Goal: Task Accomplishment & Management: Complete application form

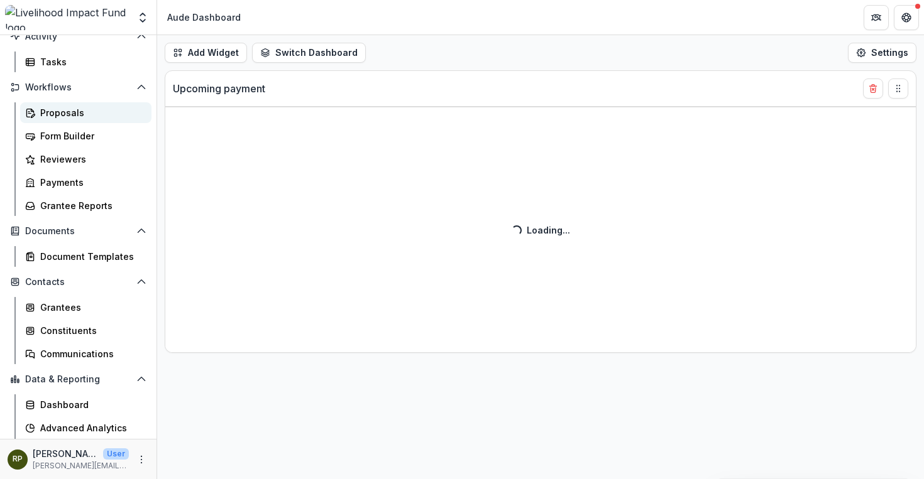
scroll to position [128, 0]
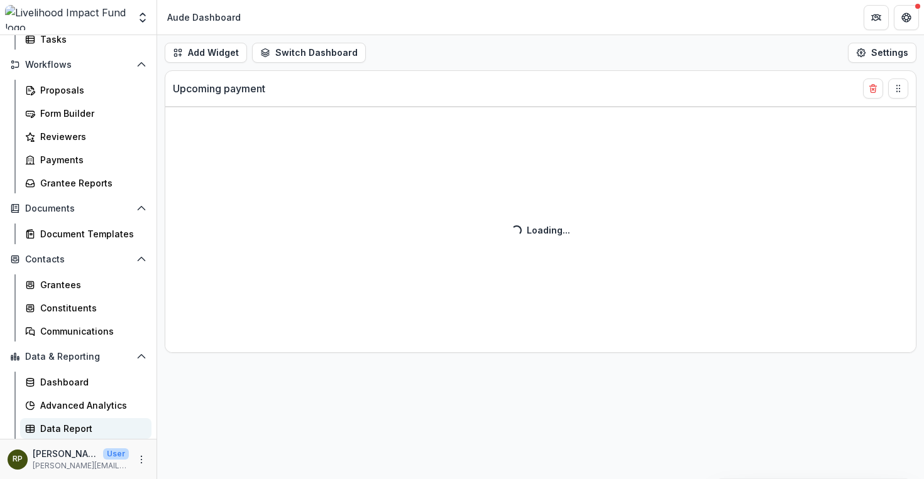
click at [62, 422] on div "Data Report" at bounding box center [90, 428] width 101 height 13
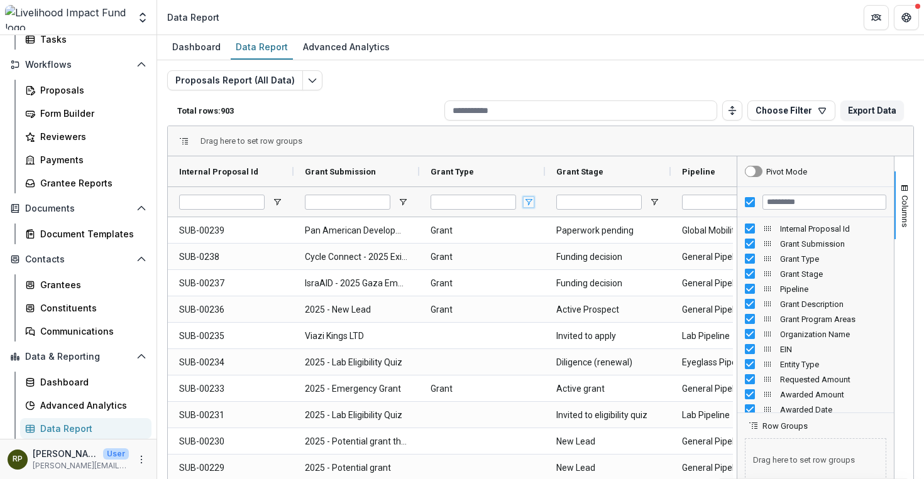
click at [529, 204] on span "Open Filter Menu" at bounding box center [528, 202] width 10 height 10
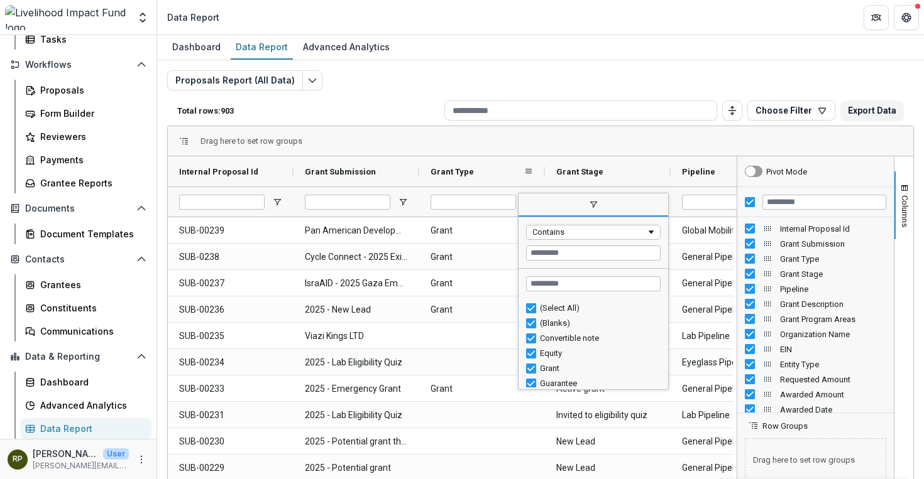
click at [510, 171] on div "Grant Type" at bounding box center [476, 172] width 93 height 24
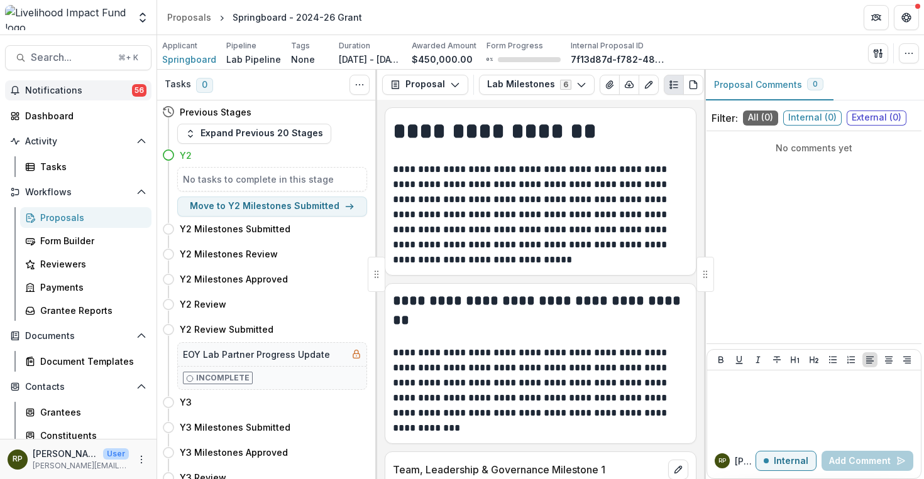
click at [119, 88] on span "Notifications" at bounding box center [78, 90] width 107 height 11
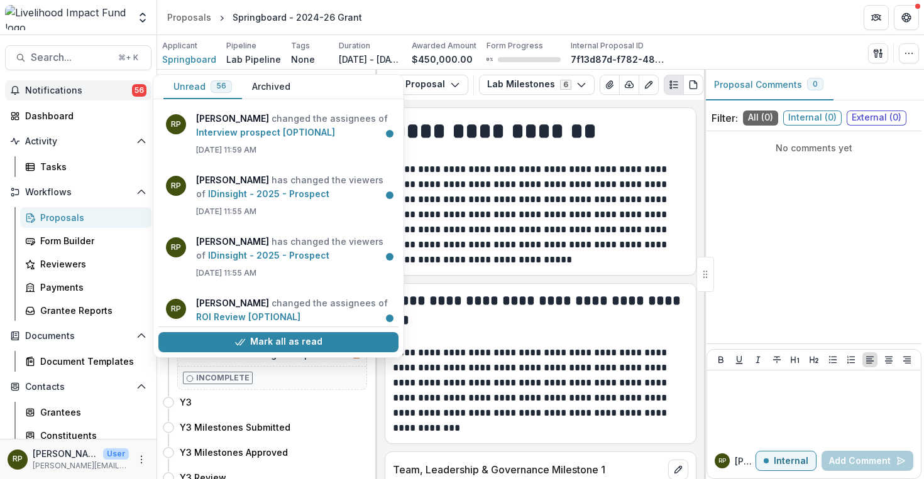
click at [118, 88] on span "Notifications" at bounding box center [78, 90] width 107 height 11
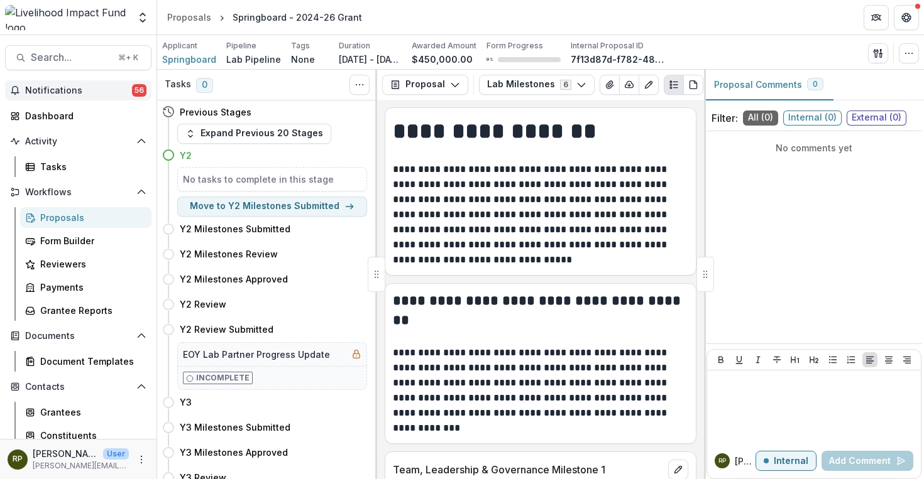
click at [118, 88] on span "Notifications" at bounding box center [78, 90] width 107 height 11
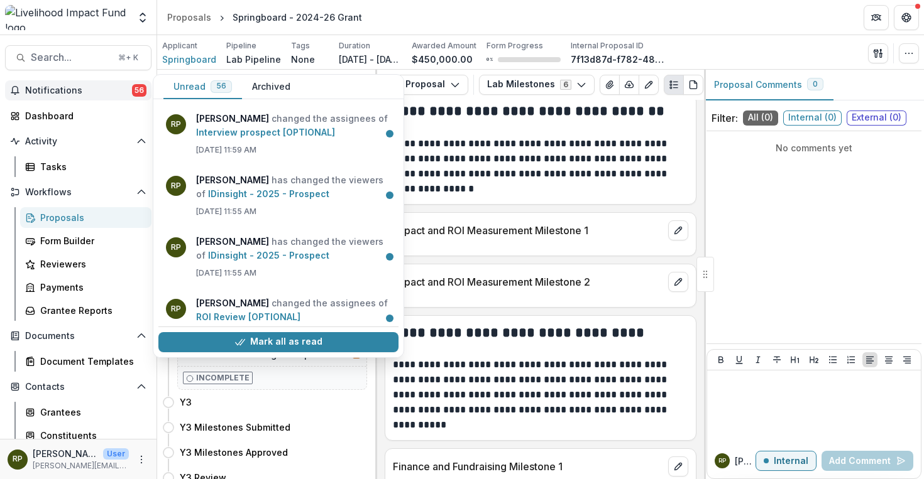
scroll to position [760, 0]
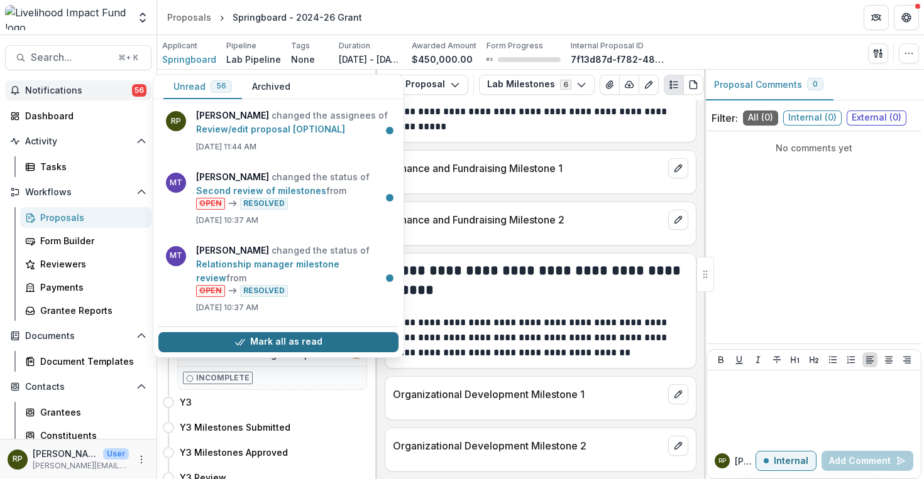
click at [331, 339] on button "Mark all as read" at bounding box center [278, 342] width 240 height 20
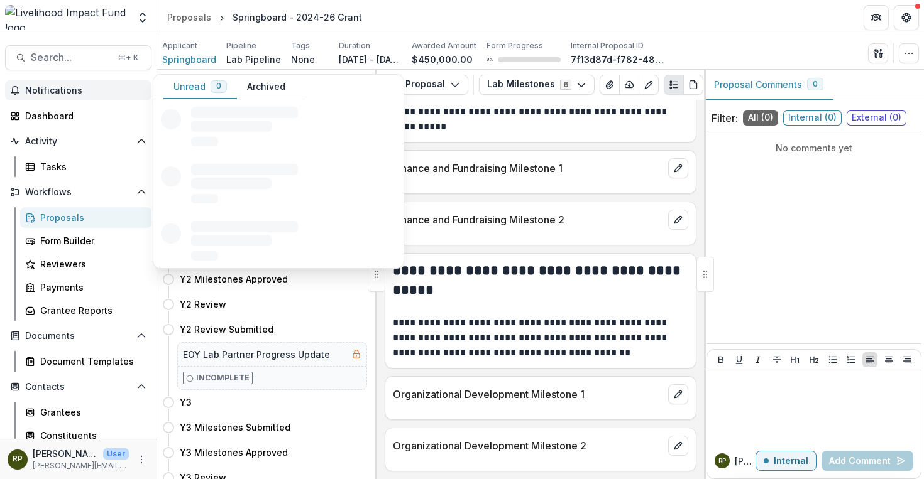
scroll to position [0, 0]
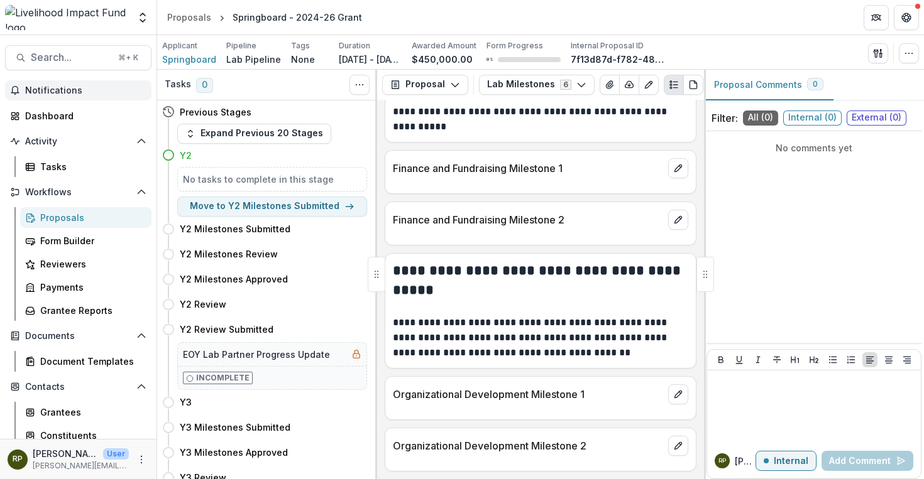
click at [115, 36] on div "Search... ⌘ + K Notifications Unread 0 Archived You don't have any unread notif…" at bounding box center [78, 257] width 157 height 444
click at [52, 62] on span "Search..." at bounding box center [71, 58] width 80 height 12
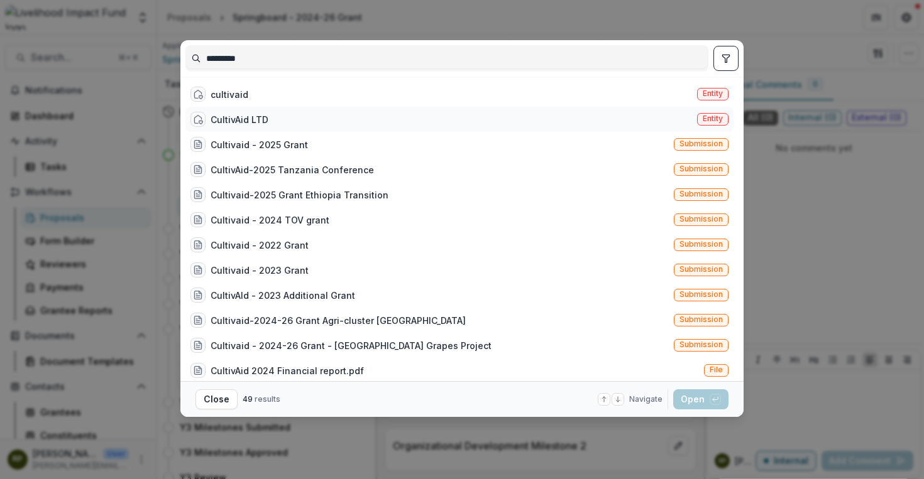
type input "*********"
click at [307, 119] on div "CultivAid LTD Entity" at bounding box center [459, 119] width 548 height 25
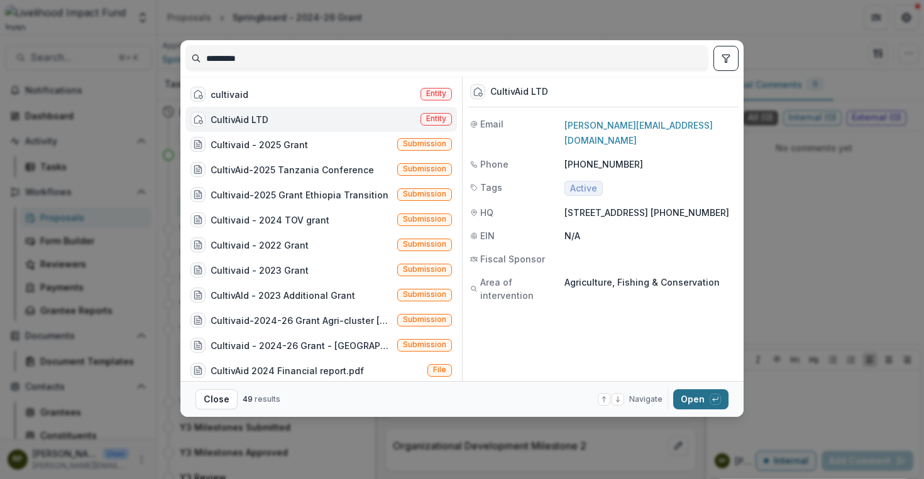
click at [714, 400] on icon "button" at bounding box center [715, 399] width 5 height 3
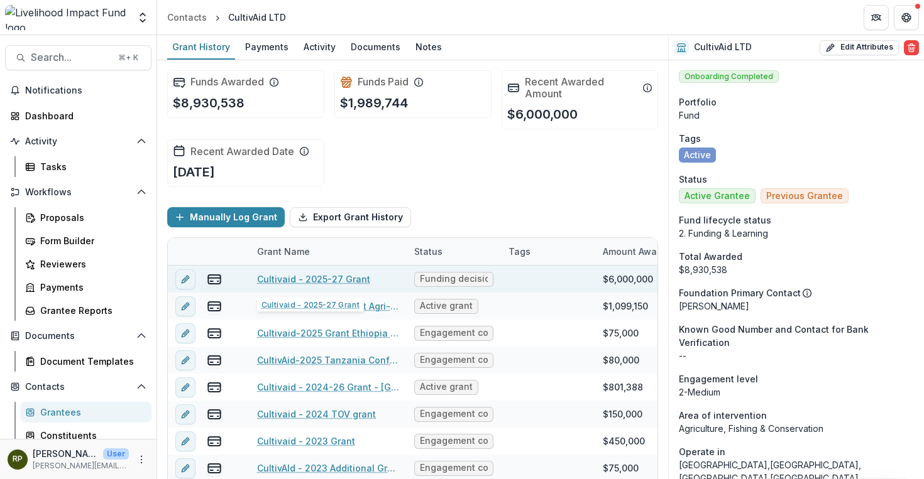
click at [351, 280] on link "Cultivaid - 2025-27 Grant" at bounding box center [313, 279] width 113 height 13
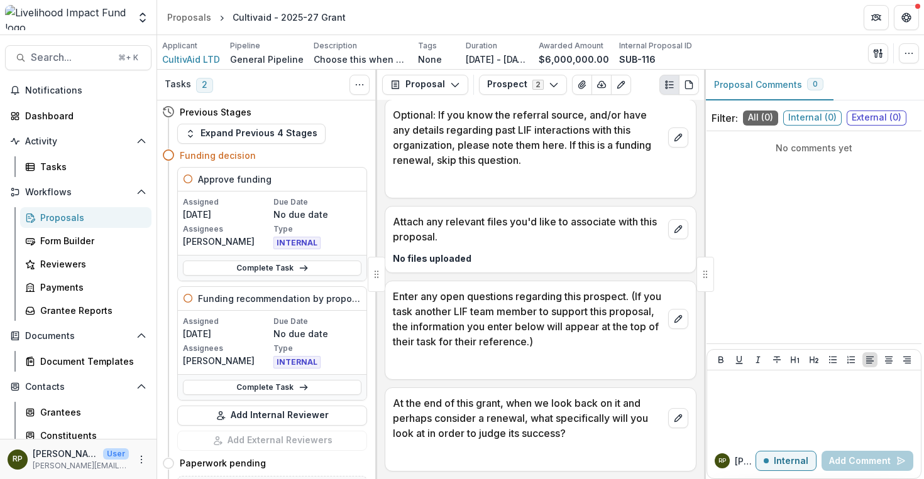
scroll to position [1245, 0]
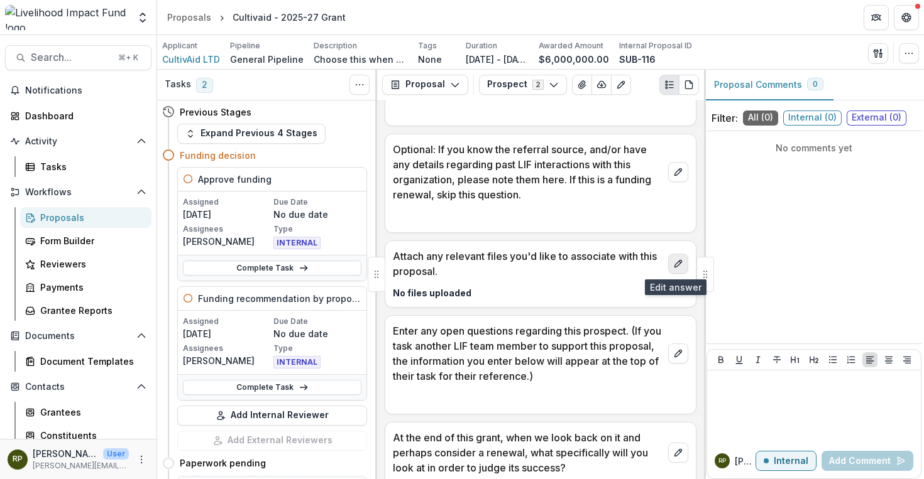
click at [674, 265] on icon "edit" at bounding box center [677, 263] width 7 height 7
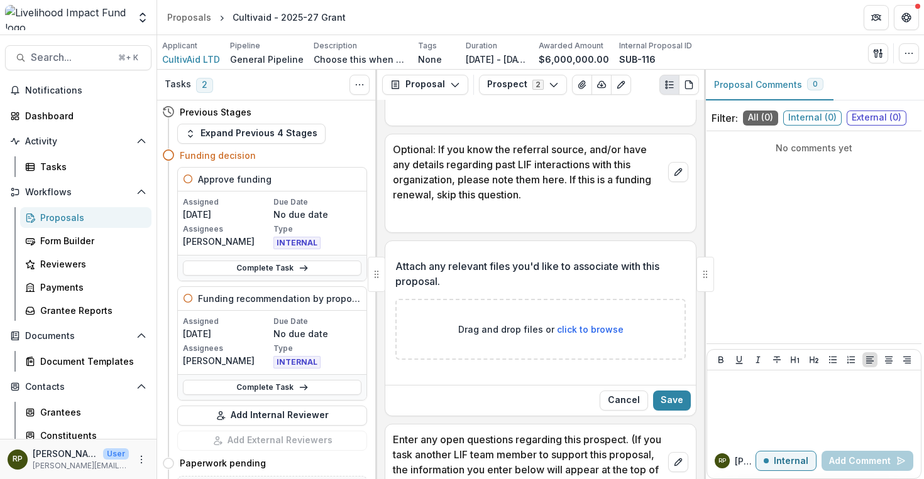
click at [564, 327] on span "click to browse" at bounding box center [590, 329] width 67 height 11
type input "**********"
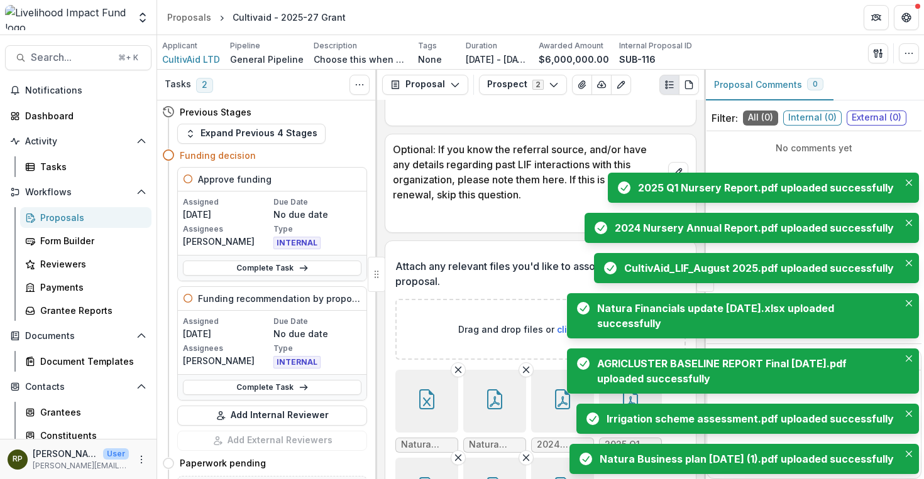
click at [509, 276] on p "Attach any relevant files you'd like to associate with this proposal." at bounding box center [536, 274] width 283 height 30
click at [517, 252] on div "Attach any relevant files you'd like to associate with this proposal. Drag and …" at bounding box center [540, 410] width 290 height 322
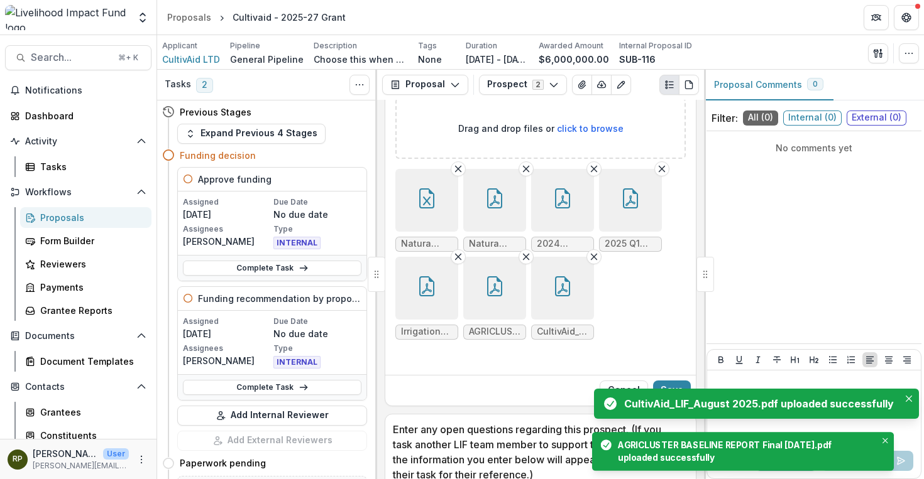
scroll to position [1473, 0]
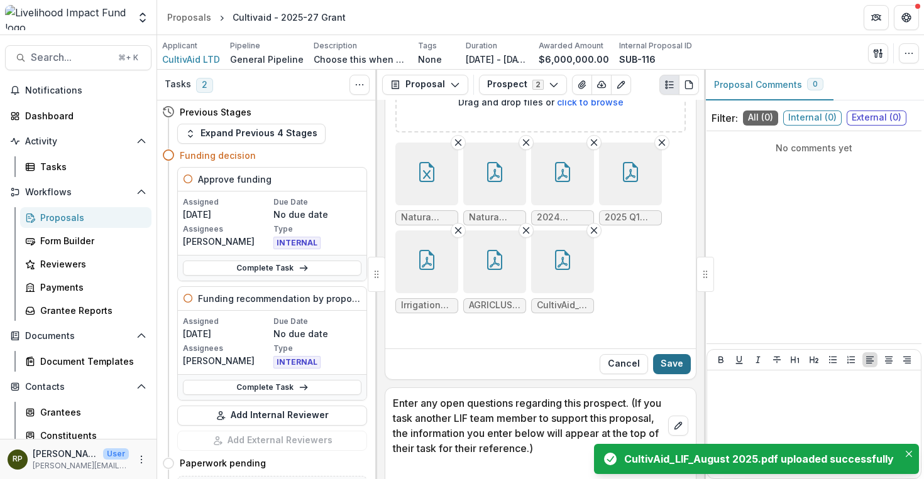
click at [672, 358] on button "Save" at bounding box center [672, 364] width 38 height 20
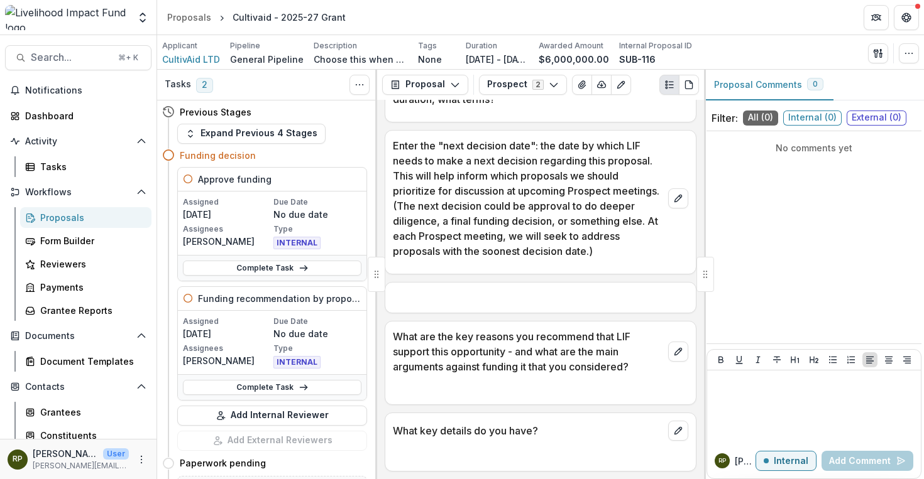
scroll to position [824, 0]
click at [675, 195] on icon "edit" at bounding box center [677, 197] width 7 height 7
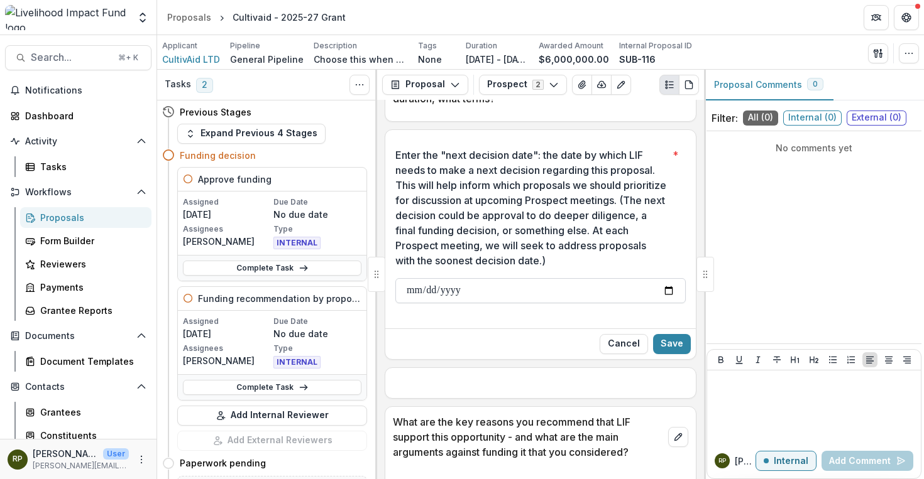
click at [618, 288] on input "Enter the "next decision date": the date by which LIF needs to make a next deci…" at bounding box center [540, 290] width 290 height 25
click at [650, 287] on input "Enter the "next decision date": the date by which LIF needs to make a next deci…" at bounding box center [540, 290] width 290 height 25
click at [666, 290] on input "Enter the "next decision date": the date by which LIF needs to make a next deci…" at bounding box center [540, 290] width 290 height 25
type input "**********"
click at [671, 346] on button "Save" at bounding box center [672, 344] width 38 height 20
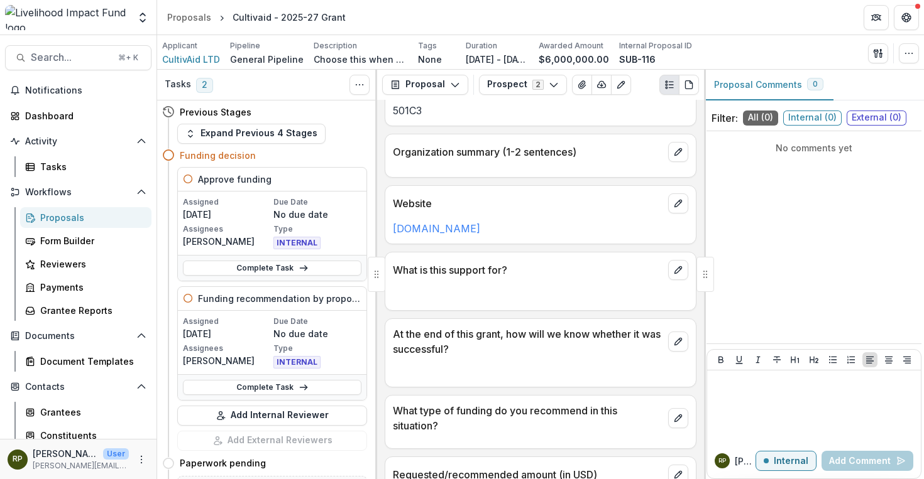
scroll to position [363, 0]
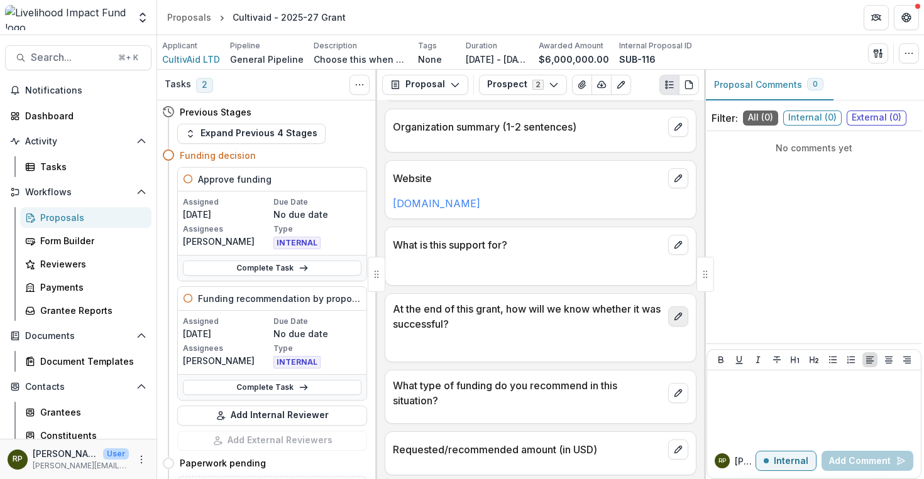
click at [673, 315] on icon "edit" at bounding box center [678, 317] width 10 height 10
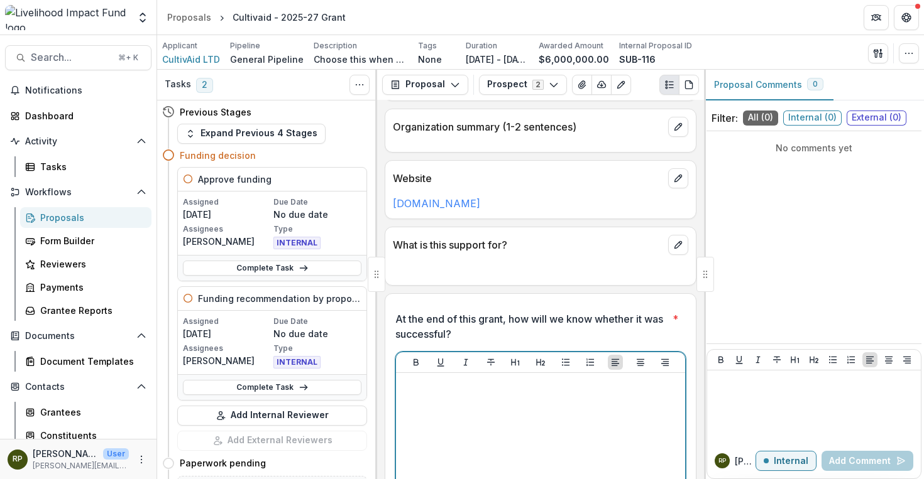
click at [538, 427] on div at bounding box center [540, 472] width 279 height 189
click at [431, 386] on p "**********" at bounding box center [538, 385] width 275 height 14
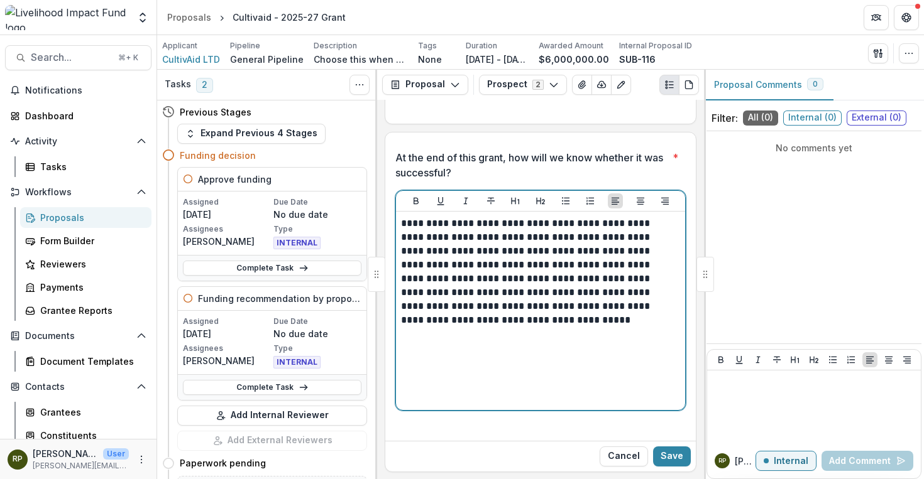
scroll to position [541, 0]
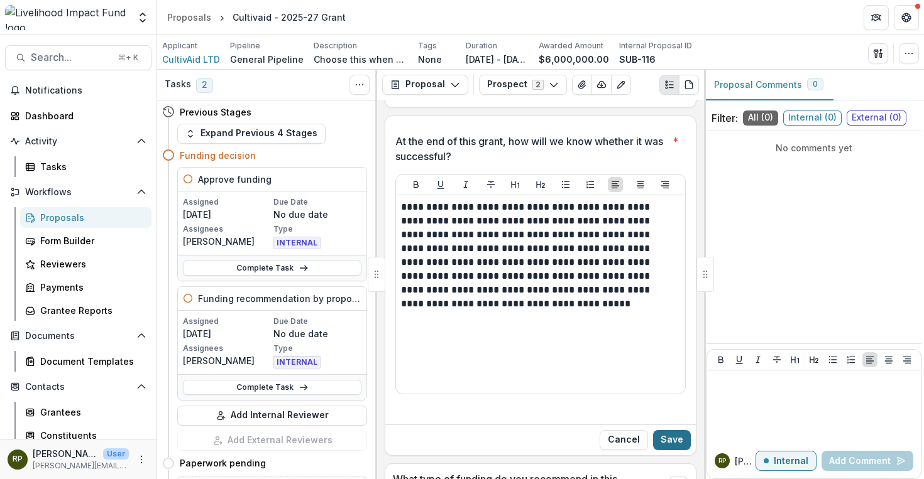
click at [674, 440] on button "Save" at bounding box center [672, 440] width 38 height 20
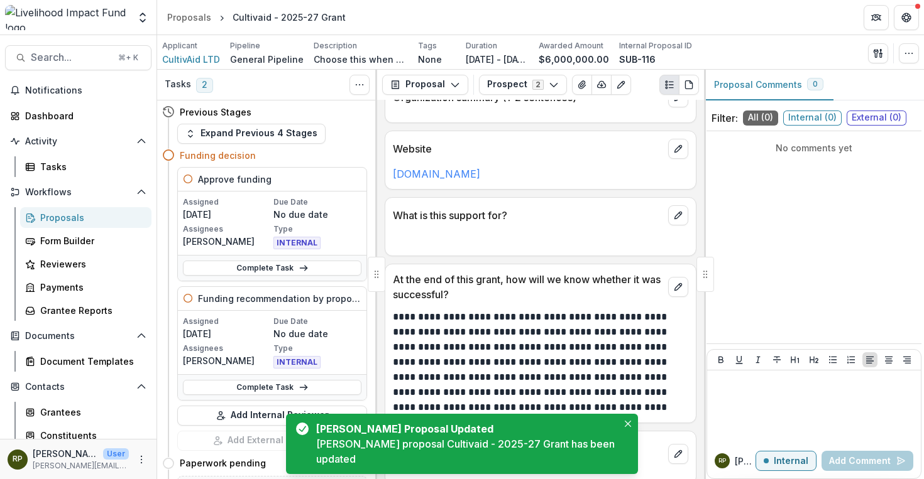
scroll to position [345, 0]
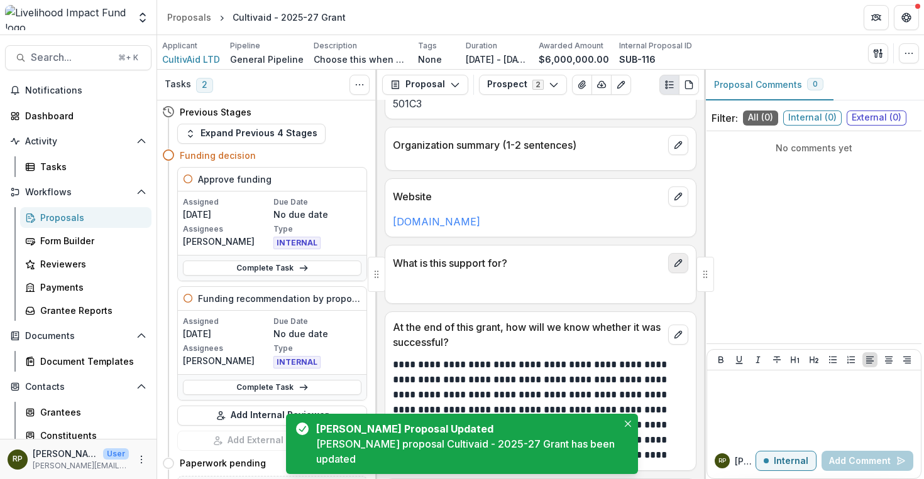
click at [677, 262] on icon "edit" at bounding box center [678, 263] width 10 height 10
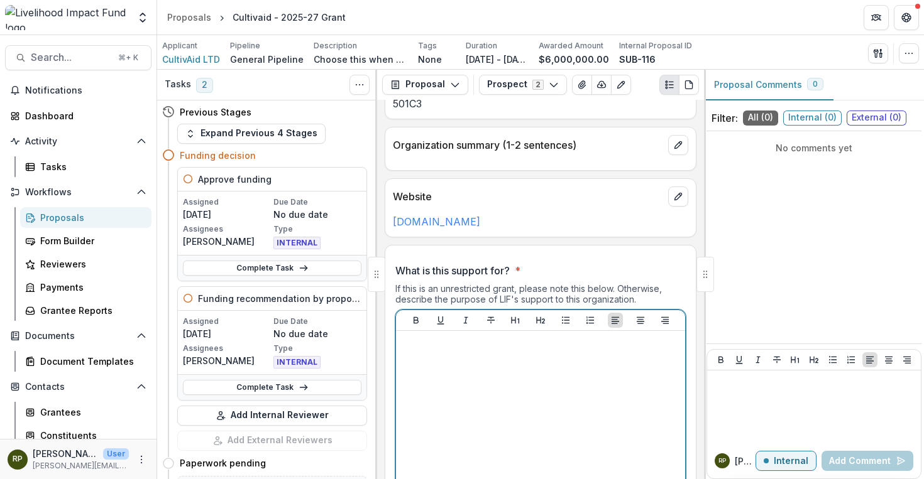
click at [594, 358] on div at bounding box center [540, 430] width 279 height 189
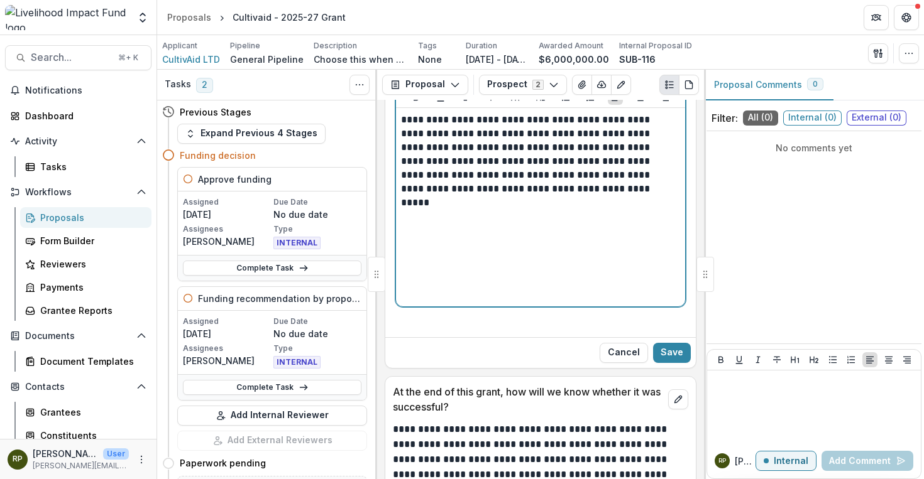
scroll to position [630, 0]
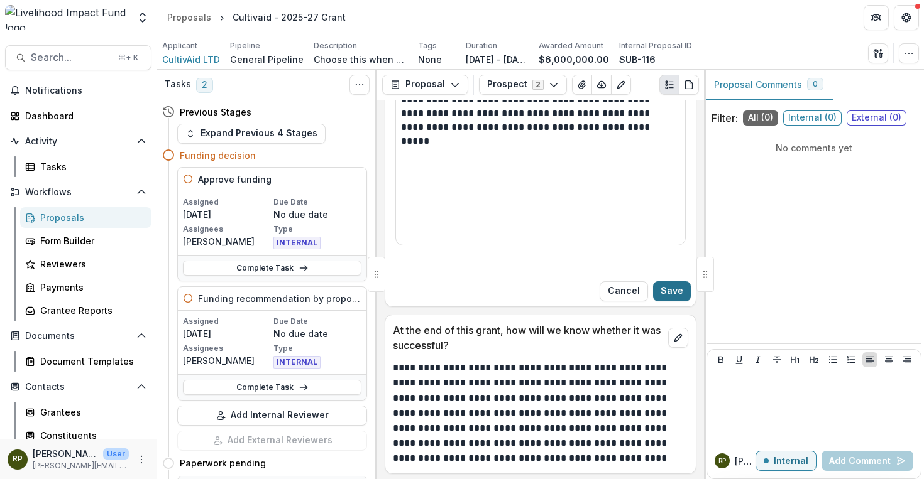
click at [666, 300] on button "Save" at bounding box center [672, 291] width 38 height 20
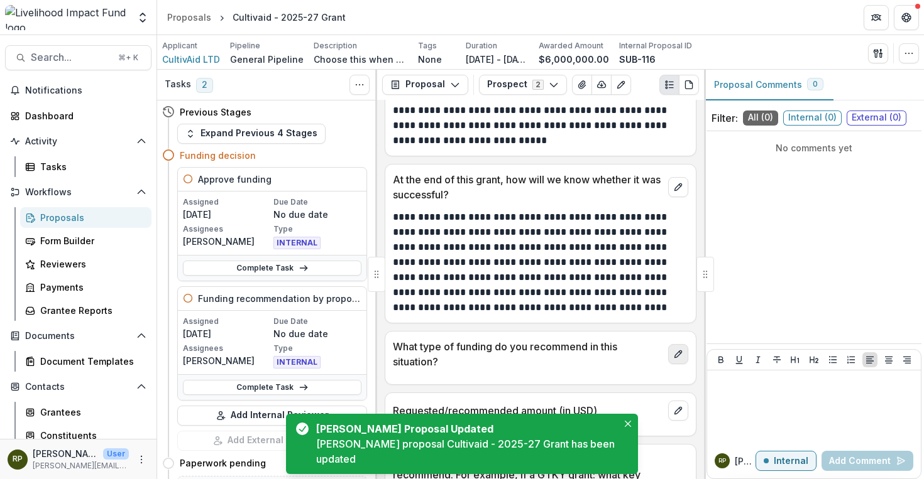
scroll to position [643, 0]
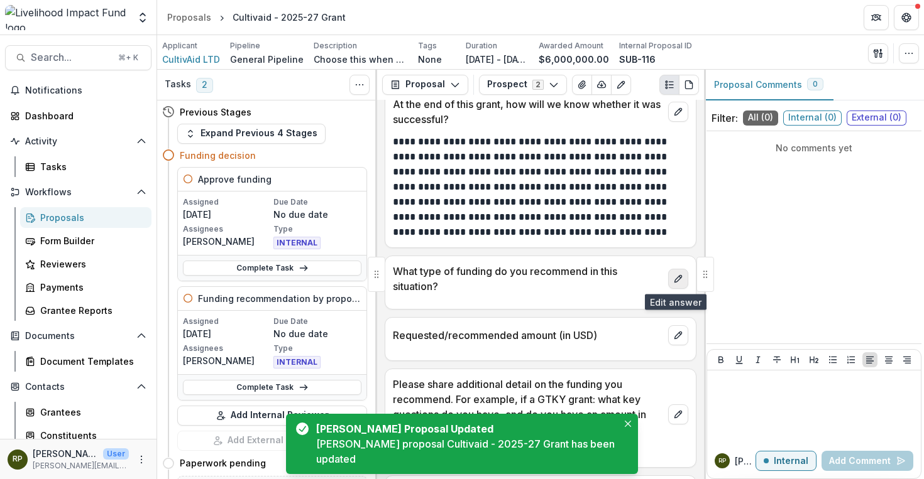
click at [673, 280] on icon "edit" at bounding box center [678, 279] width 10 height 10
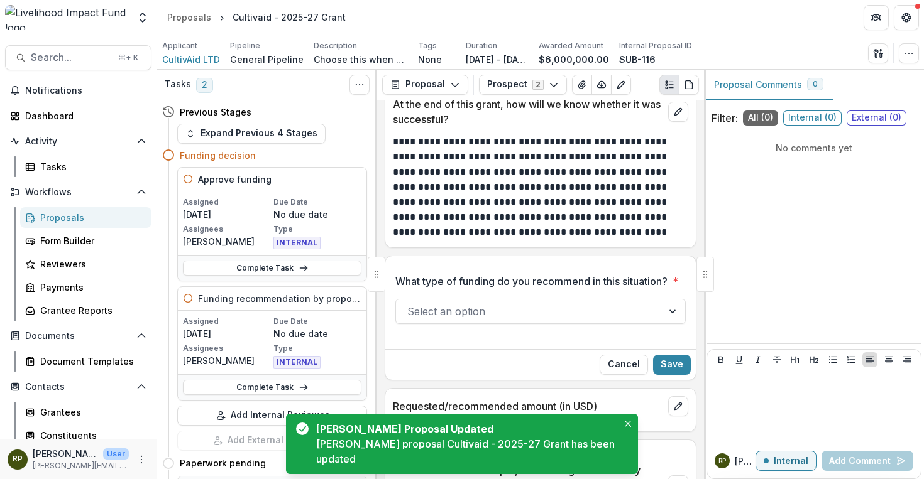
click at [584, 320] on div at bounding box center [529, 312] width 244 height 18
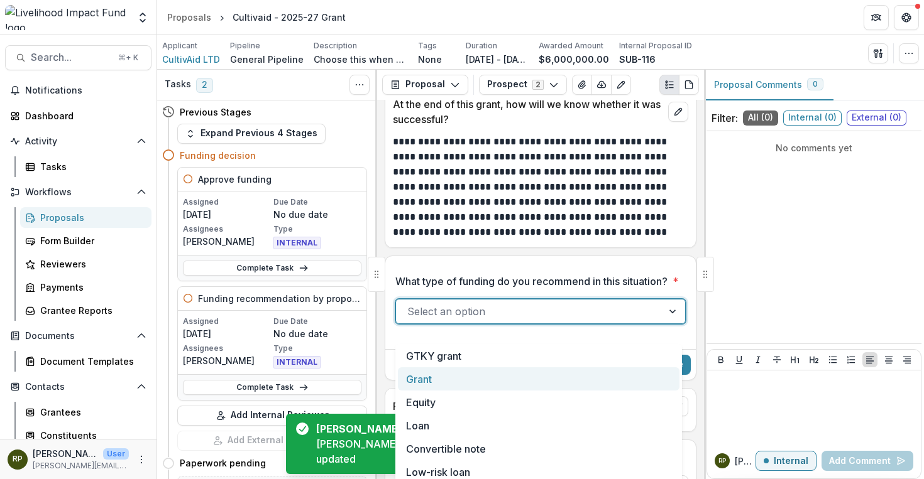
click at [509, 373] on div "Grant" at bounding box center [538, 379] width 281 height 23
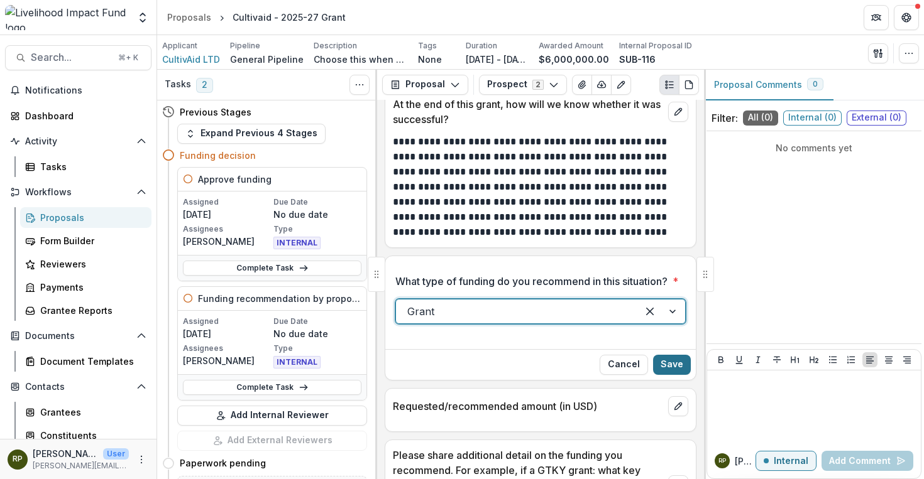
click at [679, 375] on button "Save" at bounding box center [672, 365] width 38 height 20
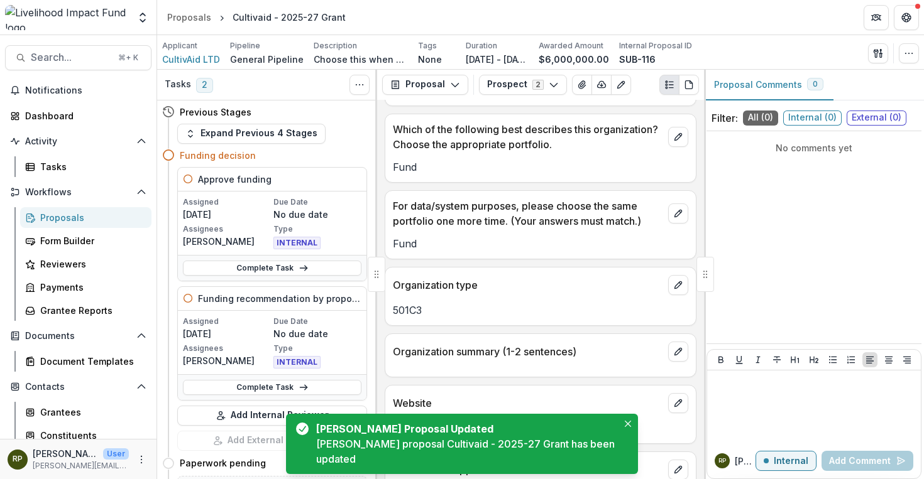
scroll to position [104, 0]
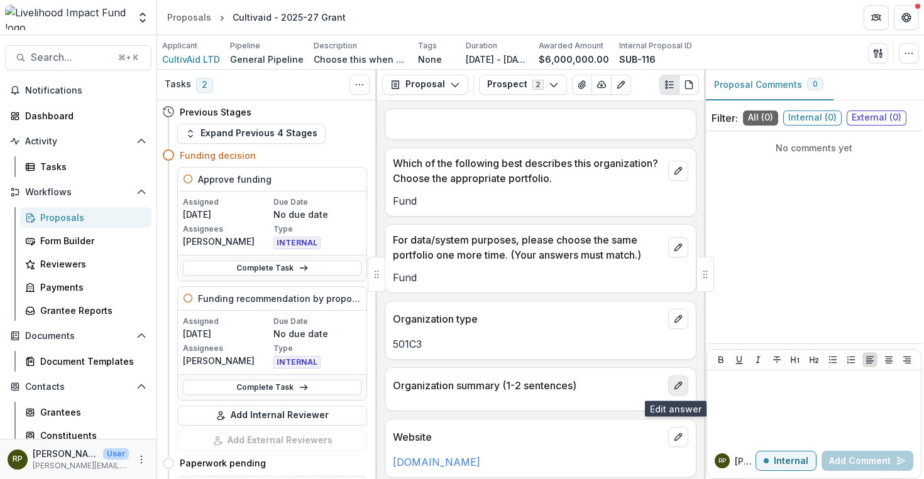
click at [681, 388] on button "edit" at bounding box center [678, 386] width 20 height 20
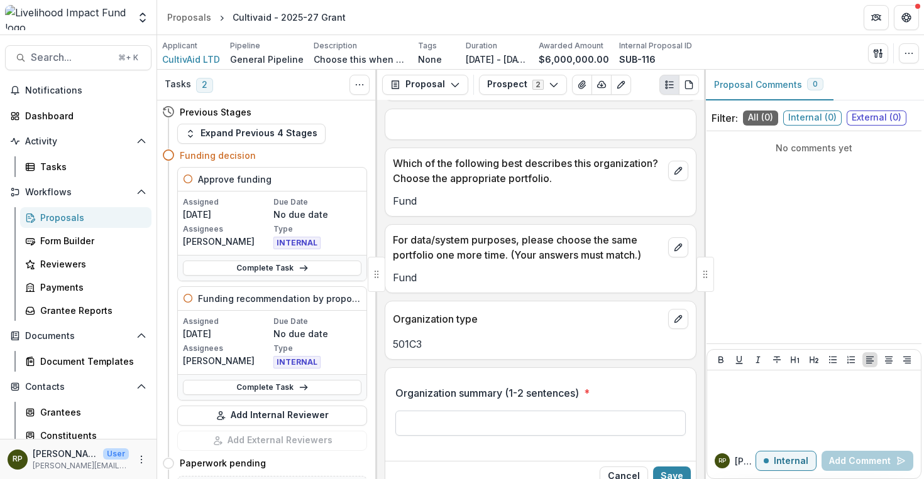
click at [642, 424] on input "Organization summary (1-2 sentences) *" at bounding box center [540, 423] width 290 height 25
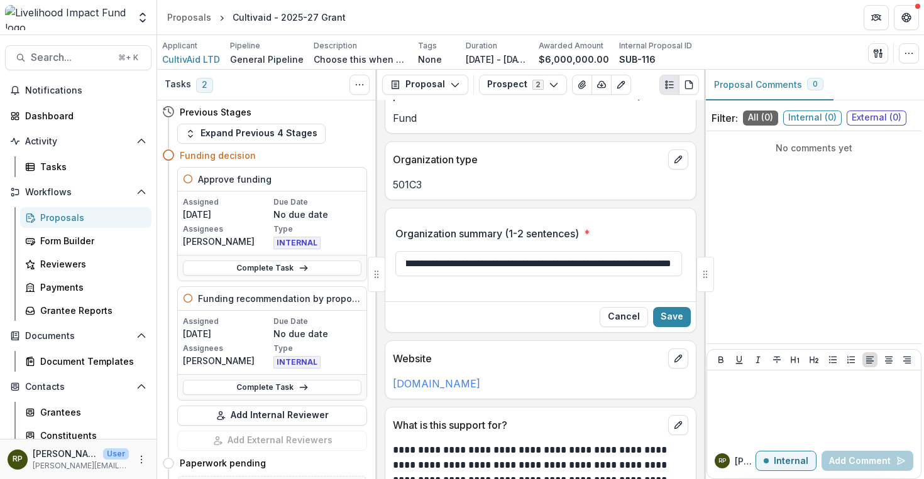
scroll to position [268, 0]
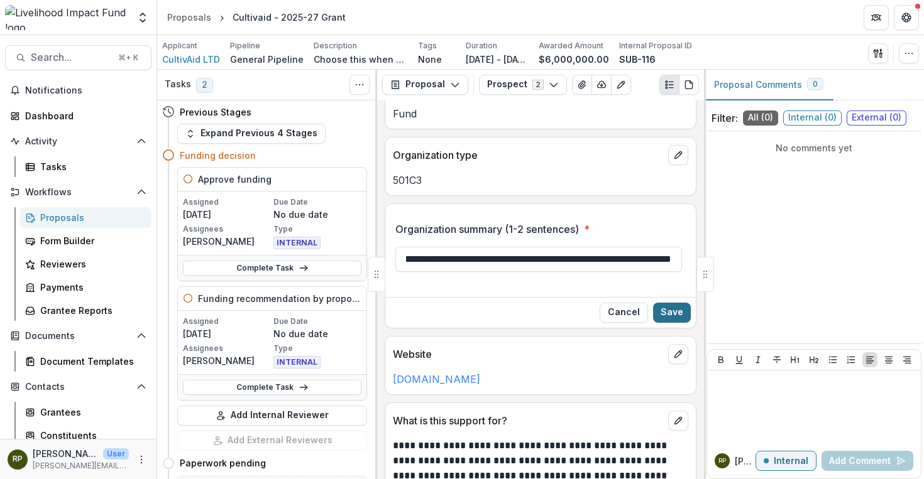
type input "**********"
click at [660, 311] on button "Save" at bounding box center [672, 313] width 38 height 20
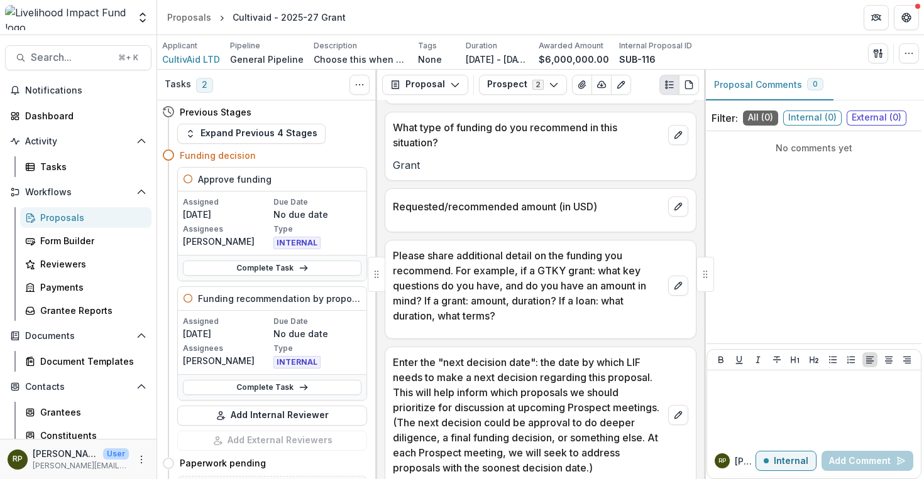
scroll to position [826, 0]
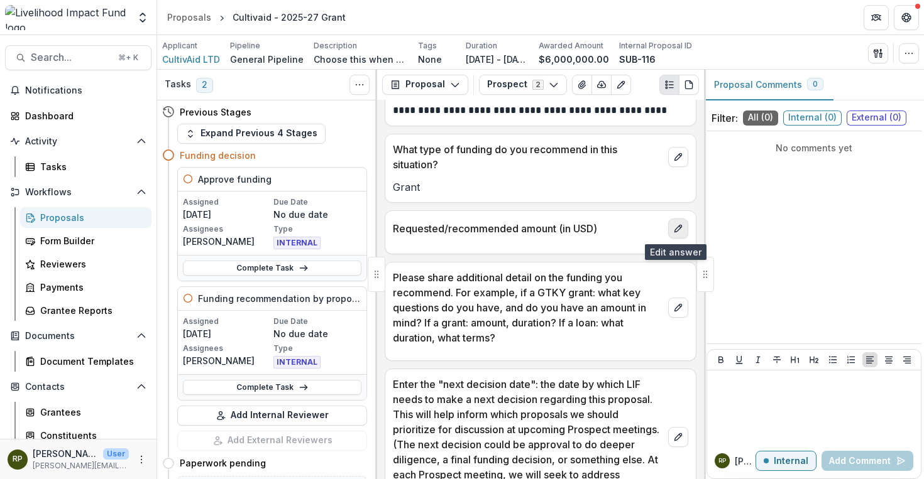
click at [673, 227] on icon "edit" at bounding box center [678, 229] width 10 height 10
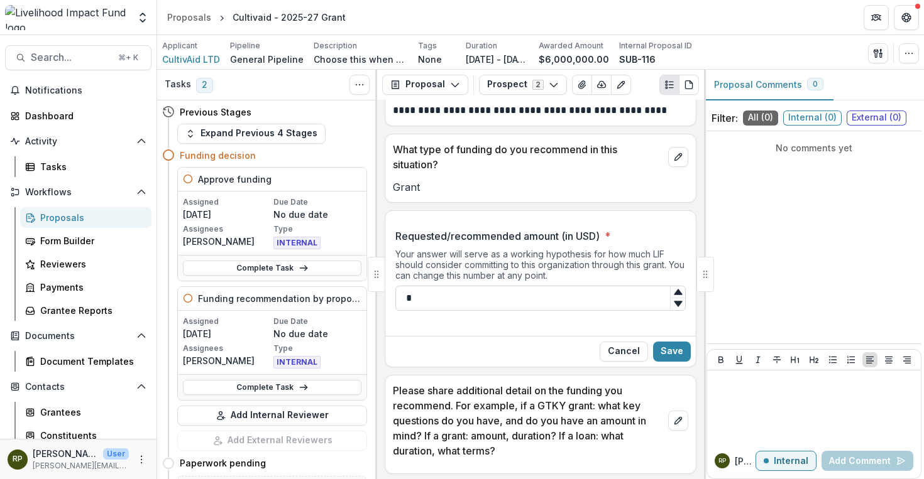
click at [547, 301] on input "*" at bounding box center [540, 298] width 290 height 25
type input "*******"
click at [647, 343] on div "Cancel Save" at bounding box center [540, 351] width 310 height 31
click at [656, 343] on button "Save" at bounding box center [672, 352] width 38 height 20
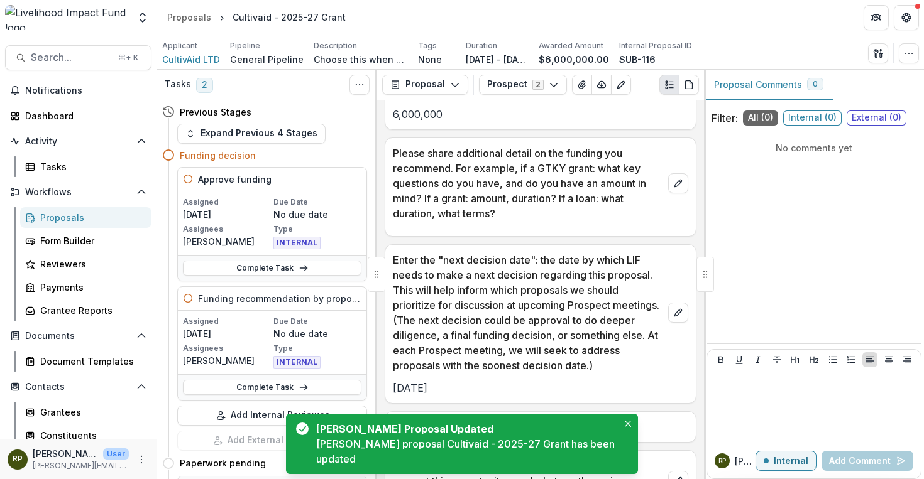
scroll to position [971, 0]
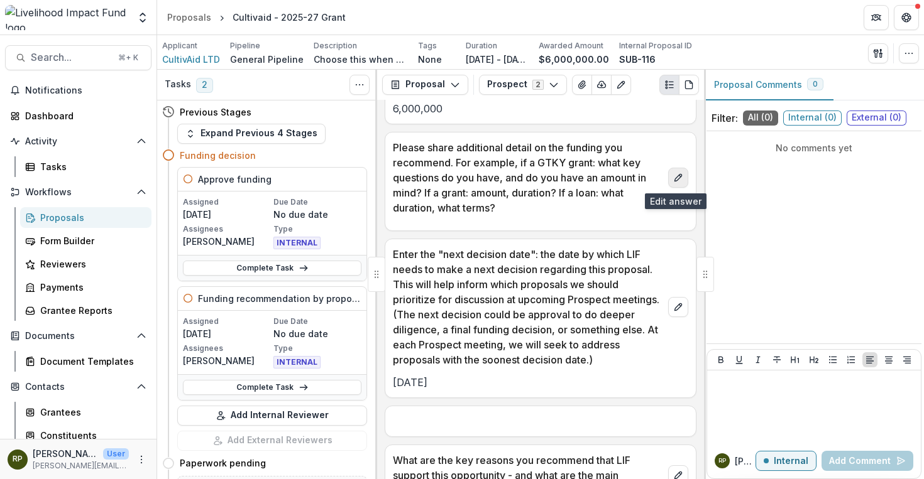
click at [681, 177] on button "edit" at bounding box center [678, 178] width 20 height 20
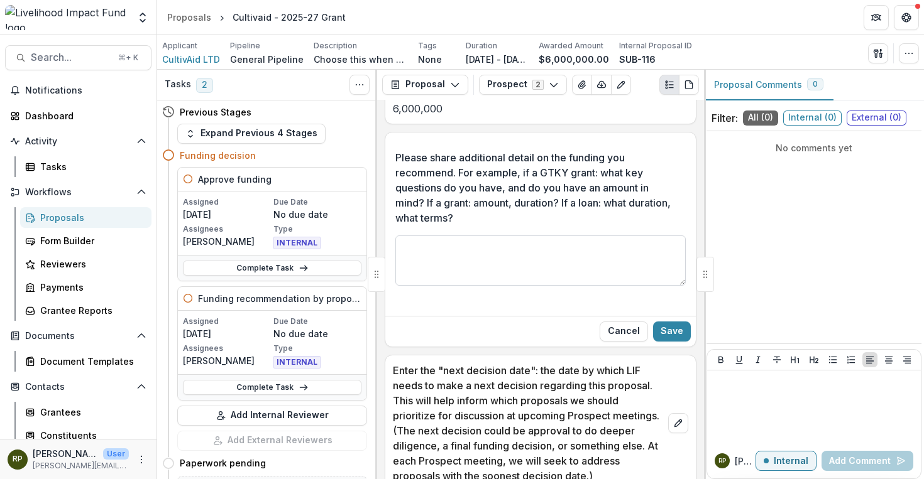
click at [634, 238] on textarea "Please share additional detail on the funding you recommend. For example, if a …" at bounding box center [540, 261] width 290 height 50
type textarea "**********"
click at [681, 339] on button "Save" at bounding box center [672, 332] width 38 height 20
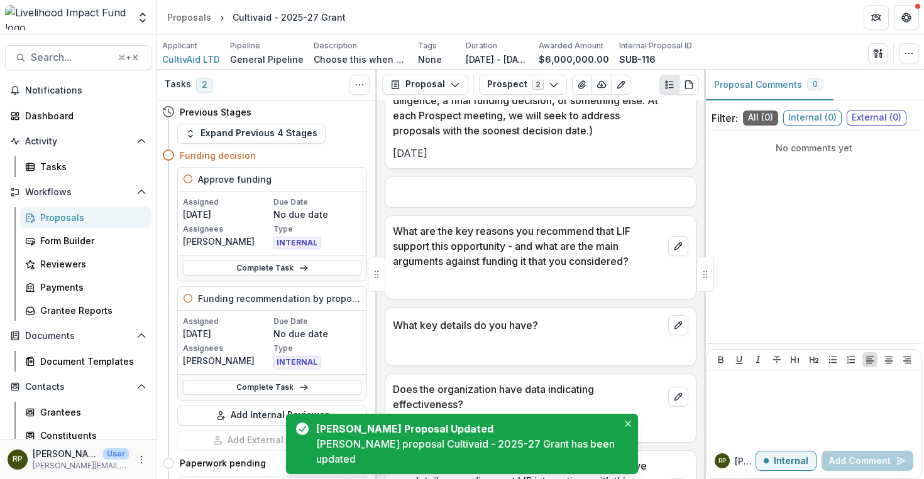
scroll to position [1230, 0]
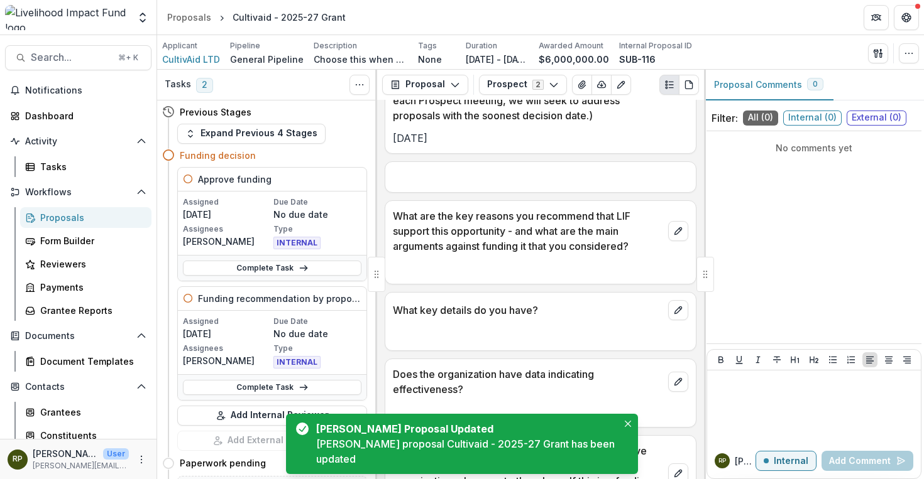
click at [473, 180] on p at bounding box center [540, 177] width 295 height 15
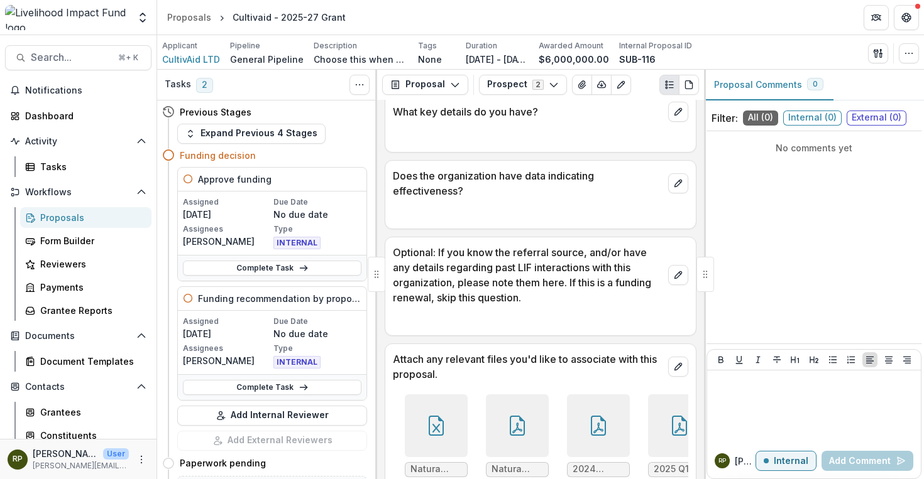
scroll to position [1467, 0]
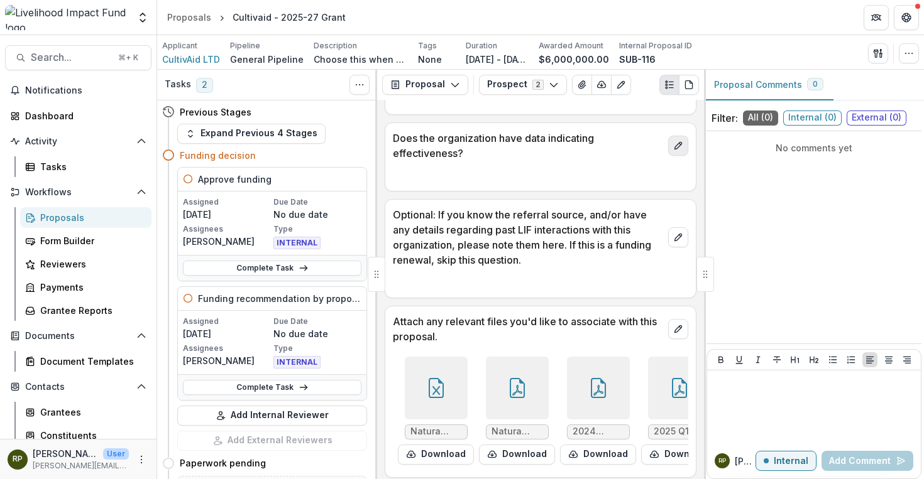
click at [680, 151] on button "edit" at bounding box center [678, 146] width 20 height 20
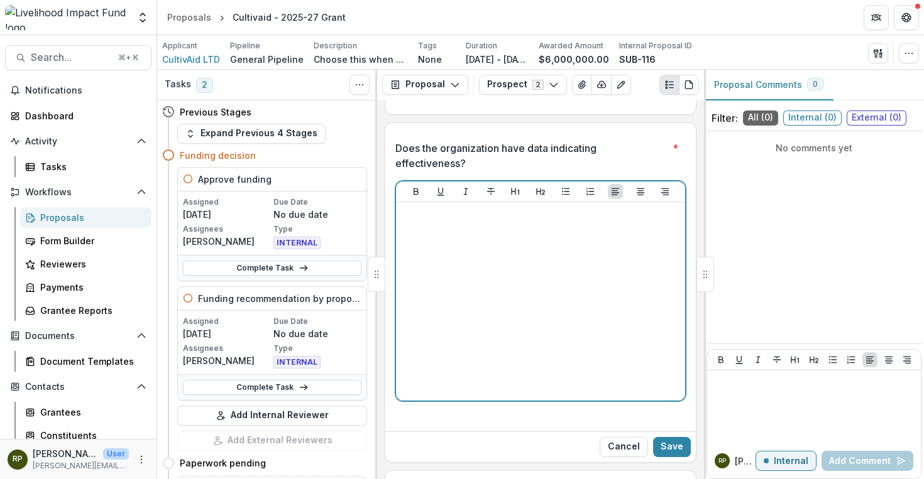
click at [555, 265] on div at bounding box center [540, 301] width 279 height 189
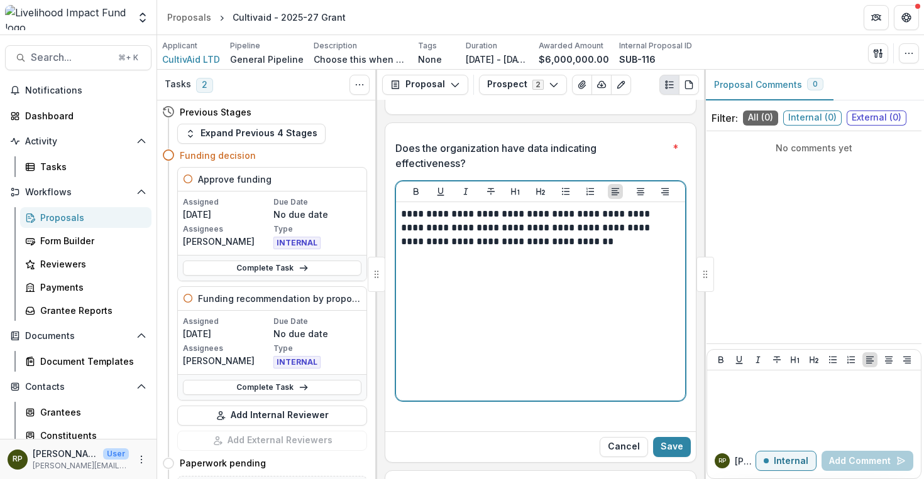
click at [498, 222] on p "**********" at bounding box center [538, 227] width 275 height 41
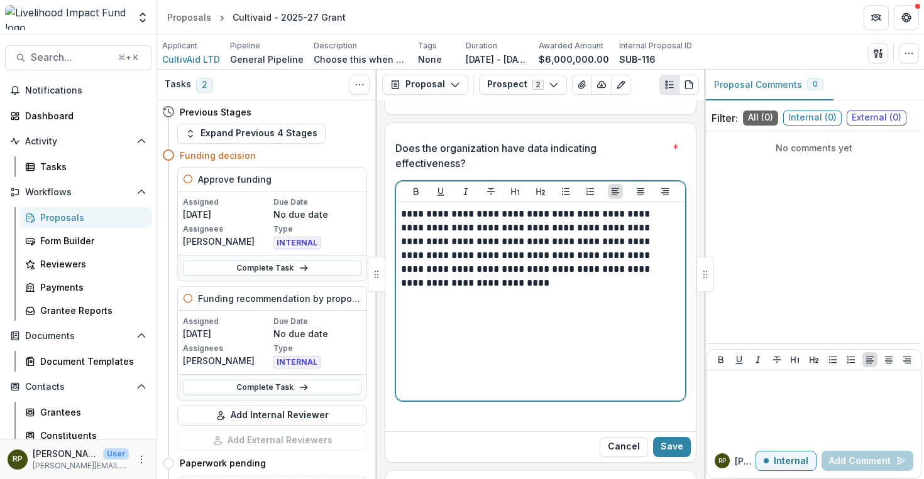
click at [472, 231] on p "**********" at bounding box center [538, 241] width 275 height 69
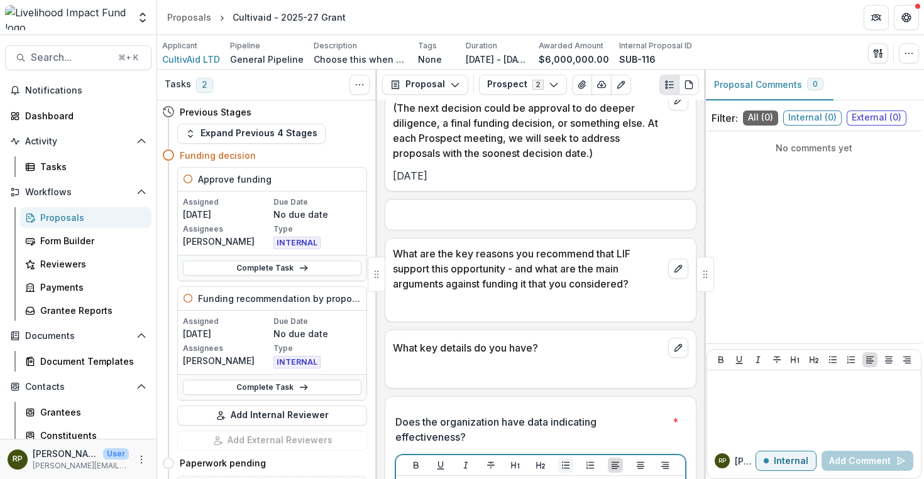
scroll to position [1189, 0]
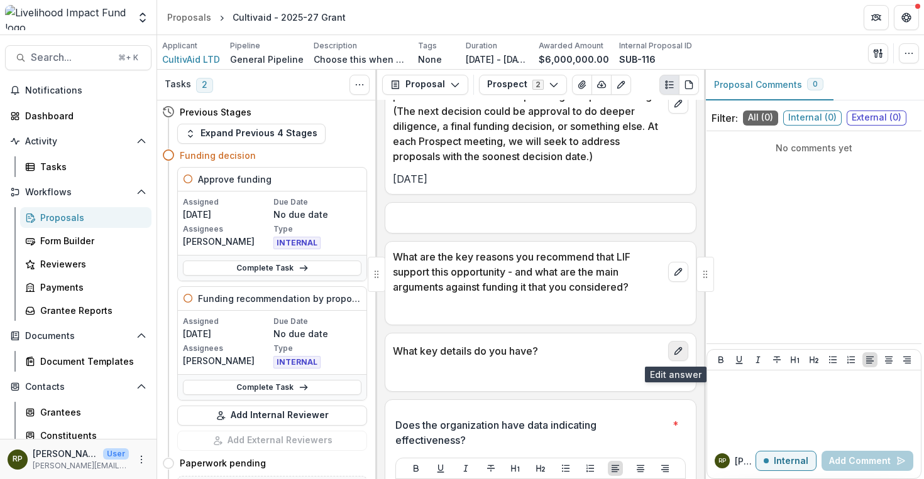
click at [673, 355] on icon "edit" at bounding box center [678, 351] width 10 height 10
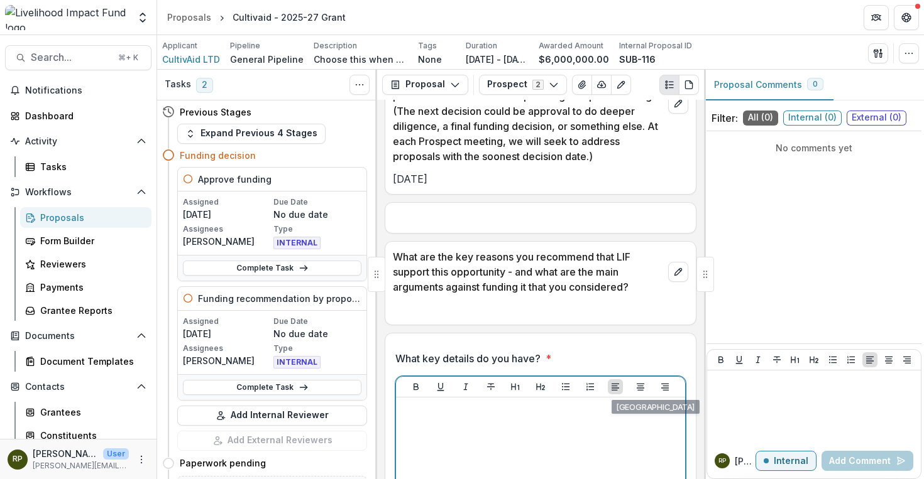
click at [626, 410] on p at bounding box center [540, 410] width 279 height 14
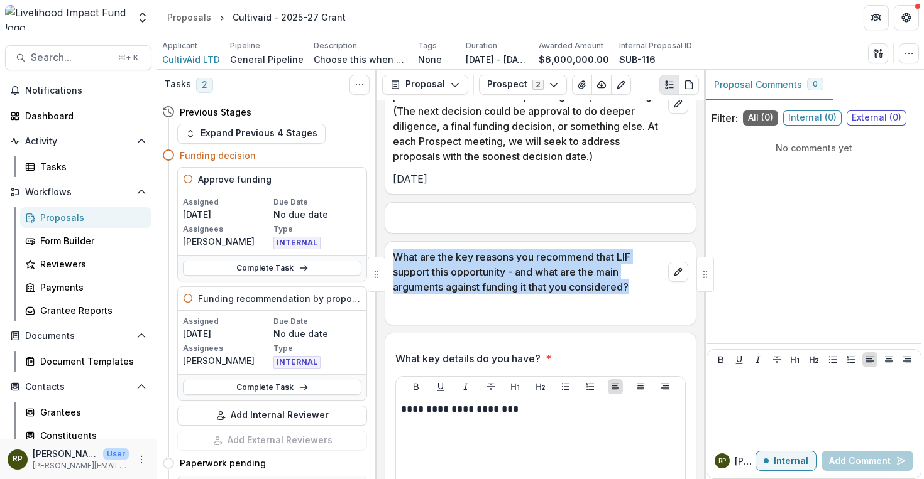
drag, startPoint x: 637, startPoint y: 288, endPoint x: 386, endPoint y: 249, distance: 253.7
click at [386, 249] on div "What are the key reasons you recommend that LIF support this opportunity - and …" at bounding box center [540, 268] width 310 height 53
copy p "What are the key reasons you recommend that LIF support this opportunity - and …"
click at [673, 276] on icon "edit" at bounding box center [678, 272] width 10 height 10
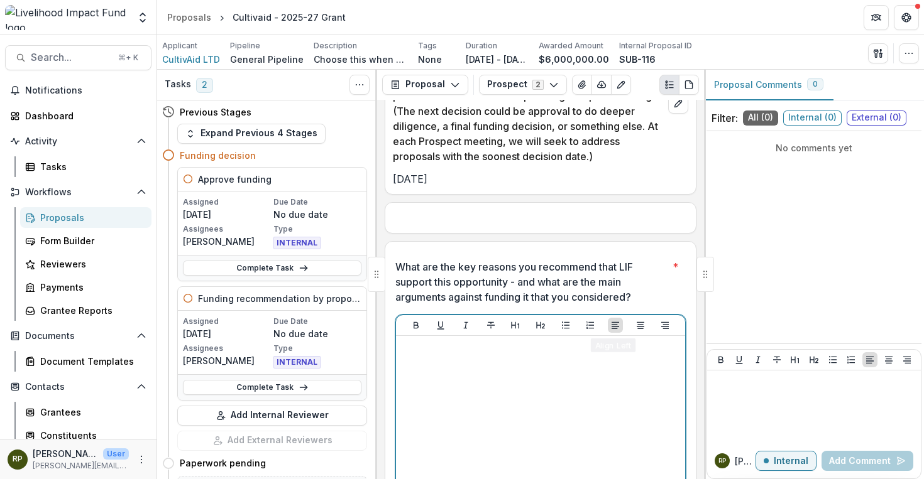
click at [597, 365] on div at bounding box center [540, 435] width 279 height 189
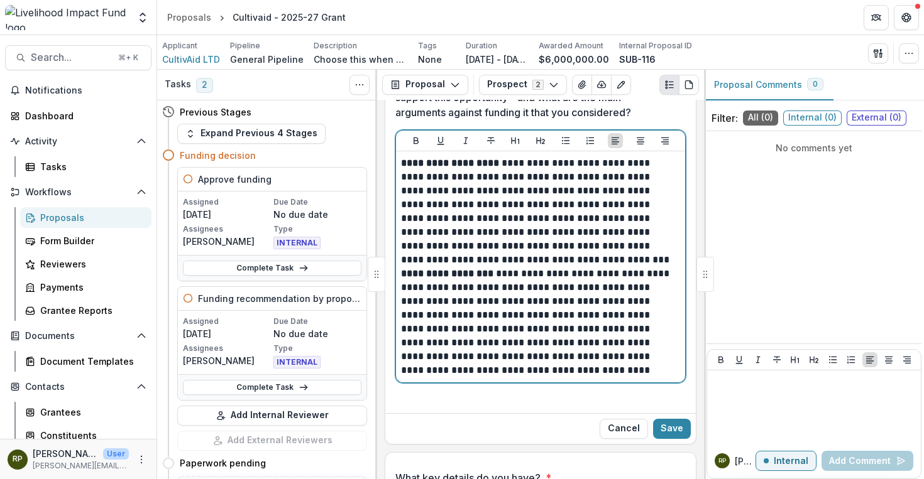
scroll to position [1427, 0]
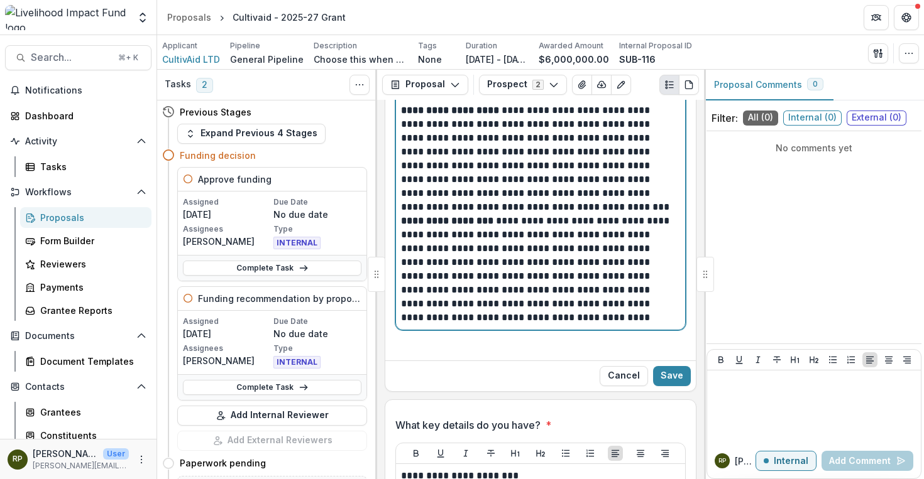
click at [542, 209] on p "**********" at bounding box center [538, 159] width 275 height 111
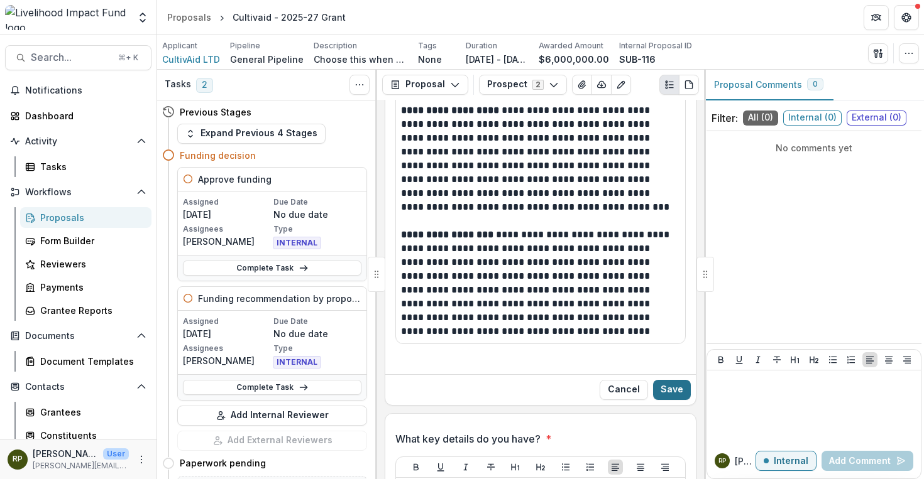
click at [675, 385] on button "Save" at bounding box center [672, 390] width 38 height 20
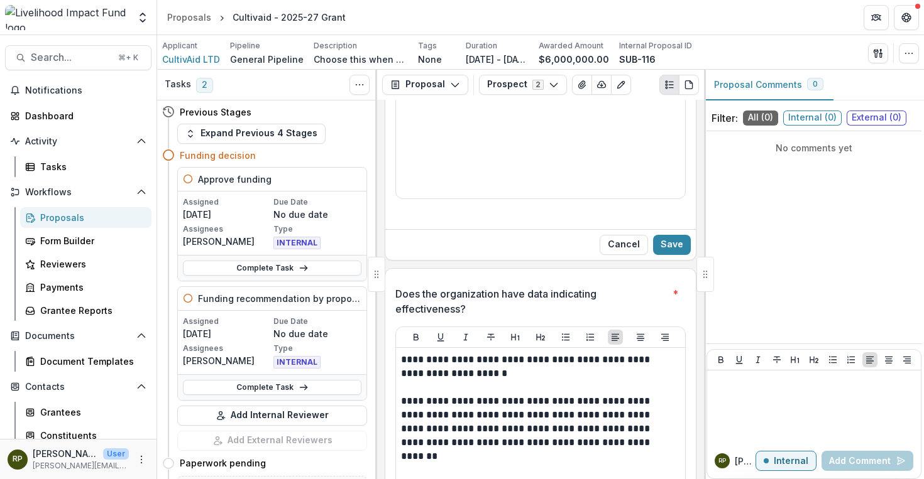
scroll to position [1907, 0]
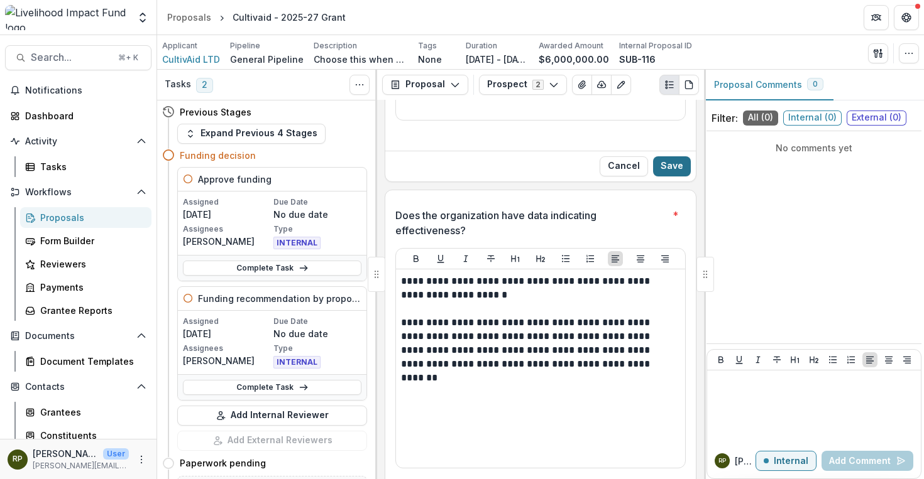
click at [673, 169] on button "Save" at bounding box center [672, 166] width 38 height 20
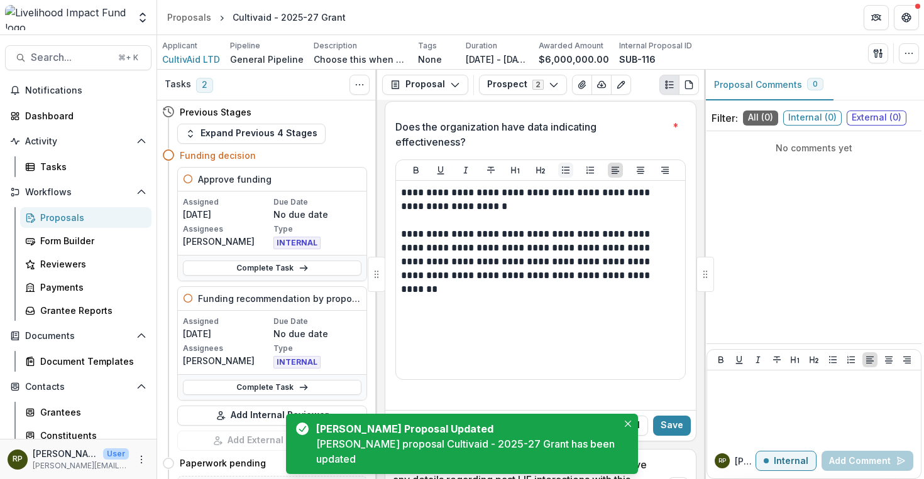
scroll to position [1710, 0]
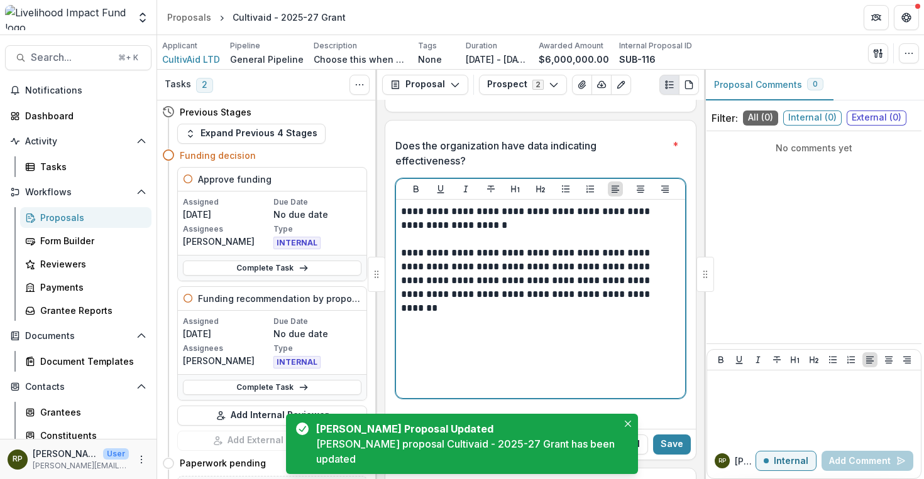
click at [556, 229] on p "**********" at bounding box center [538, 219] width 275 height 28
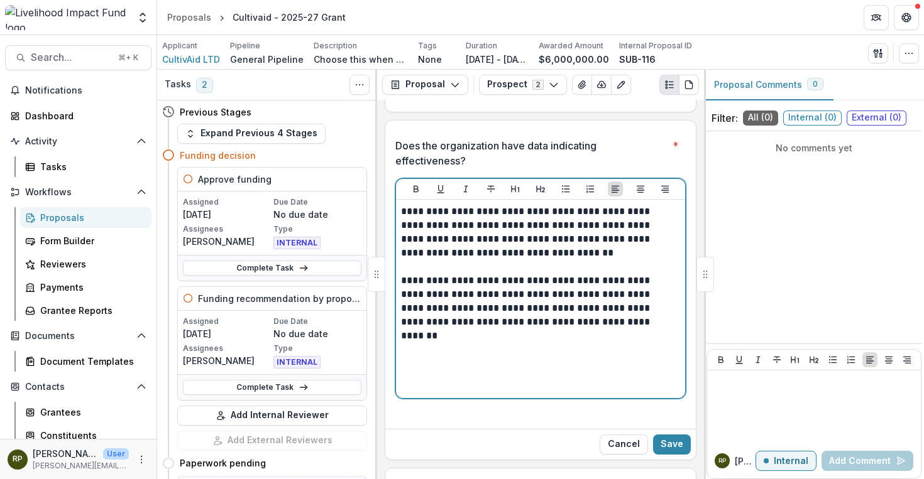
click at [577, 263] on p at bounding box center [538, 267] width 275 height 14
click at [576, 260] on p "**********" at bounding box center [538, 232] width 275 height 55
click at [558, 242] on p "**********" at bounding box center [538, 232] width 275 height 55
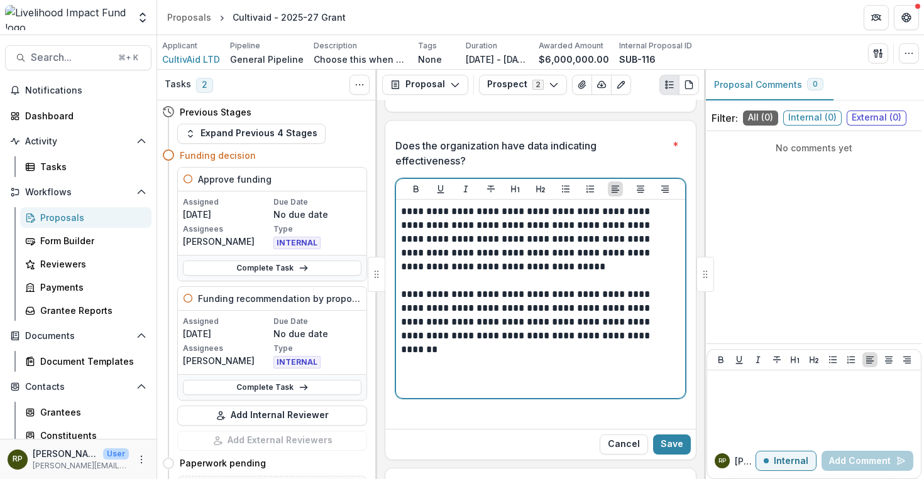
click at [532, 269] on p "**********" at bounding box center [538, 239] width 275 height 69
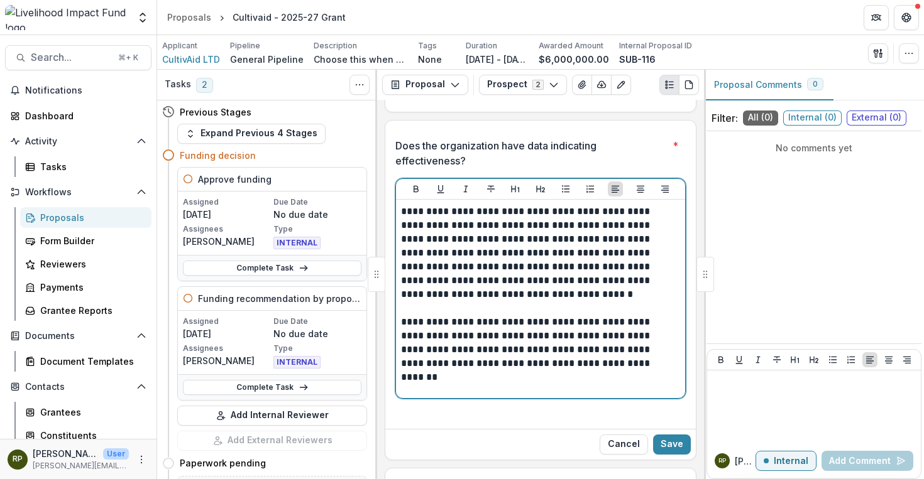
click at [442, 336] on p "**********" at bounding box center [538, 342] width 275 height 55
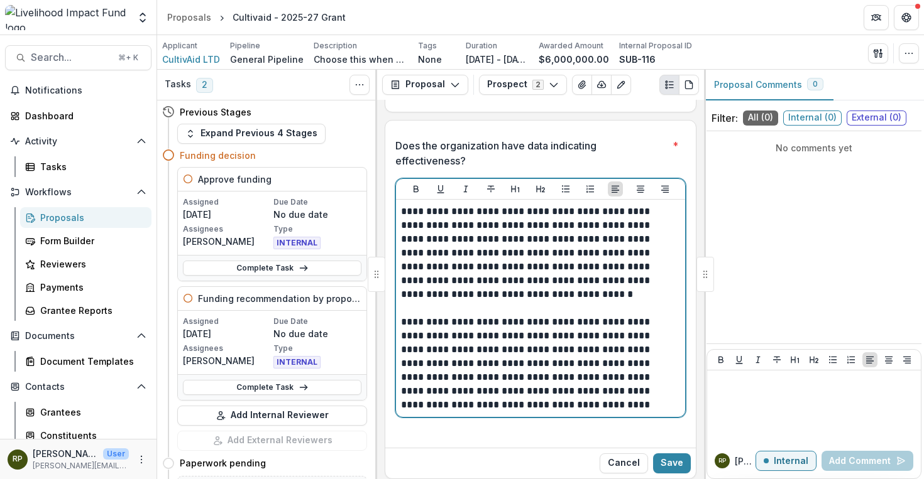
click at [508, 290] on p "**********" at bounding box center [538, 253] width 275 height 97
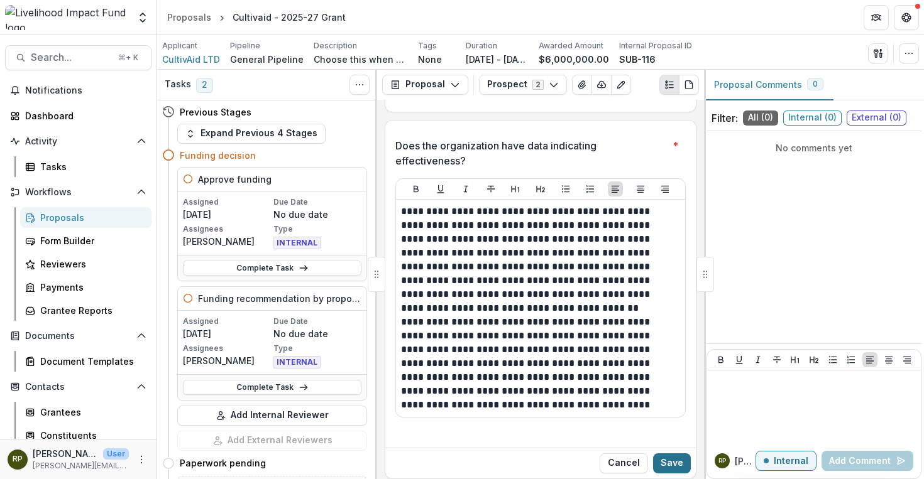
click at [684, 459] on button "Save" at bounding box center [672, 464] width 38 height 20
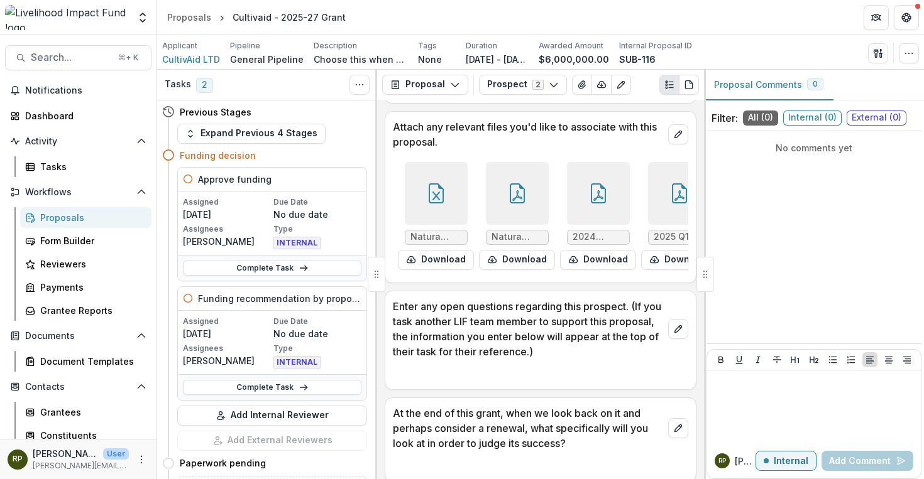
scroll to position [2134, 0]
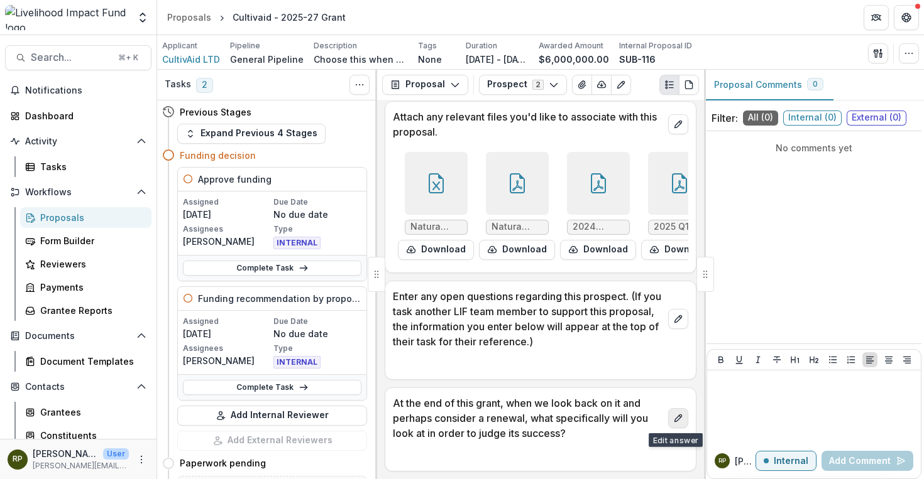
click at [673, 415] on icon "edit" at bounding box center [678, 418] width 10 height 10
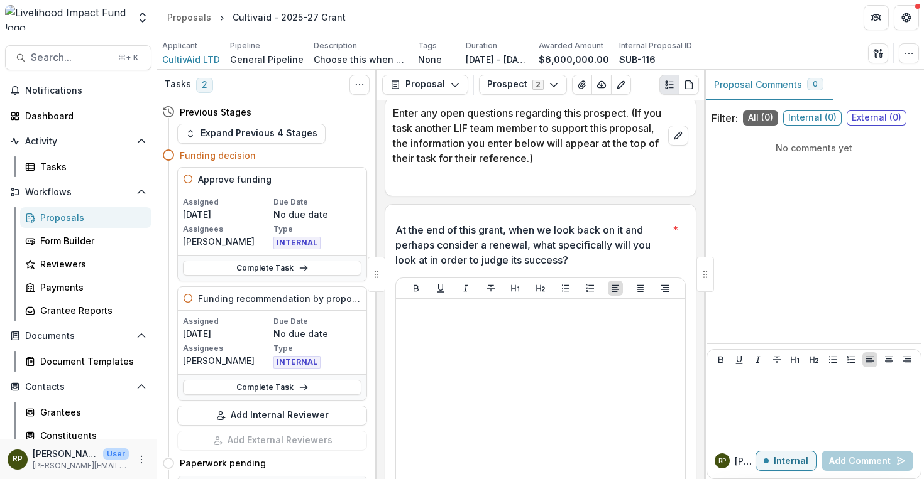
scroll to position [2353, 0]
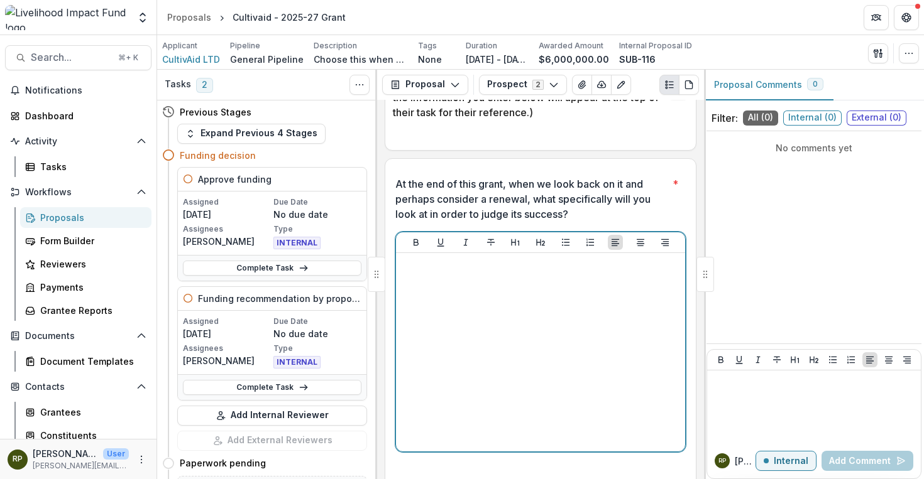
click at [540, 324] on div at bounding box center [540, 352] width 279 height 189
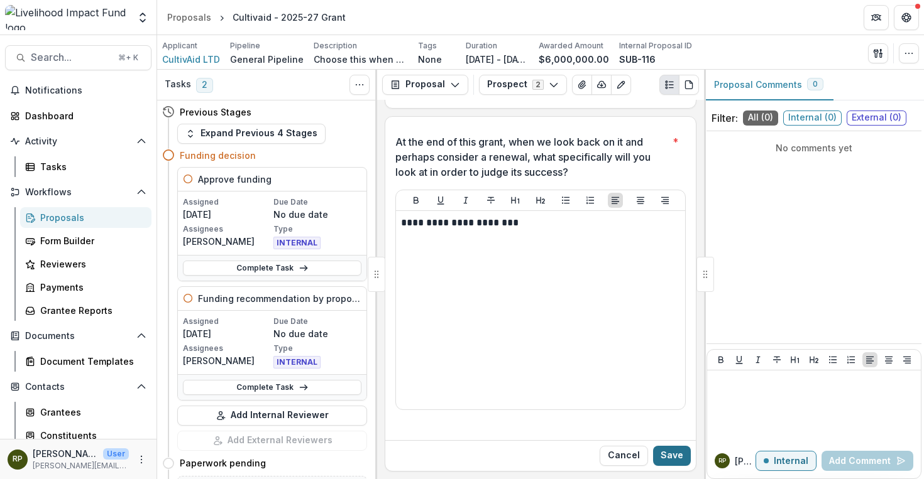
click at [668, 457] on button "Save" at bounding box center [672, 456] width 38 height 20
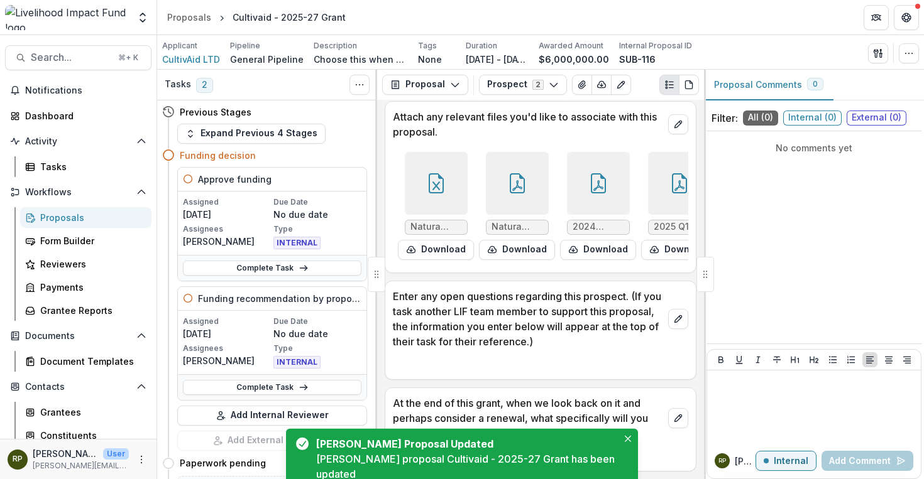
scroll to position [2134, 0]
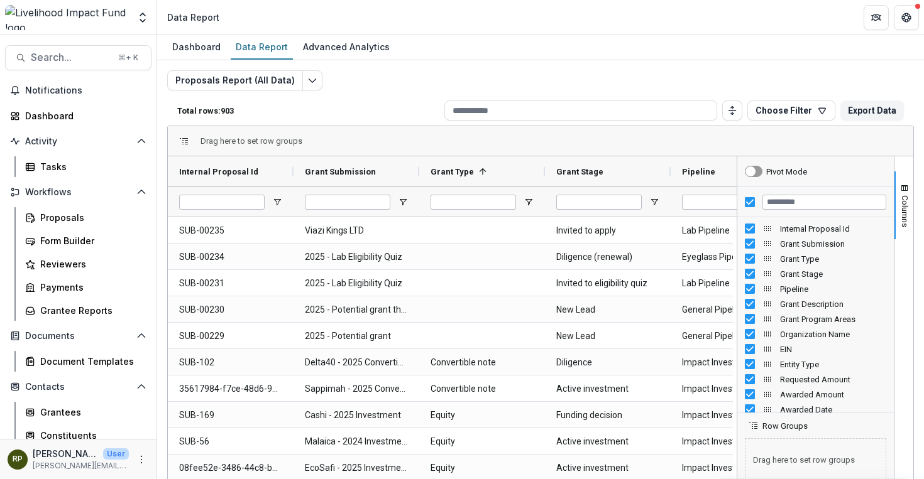
scroll to position [86, 0]
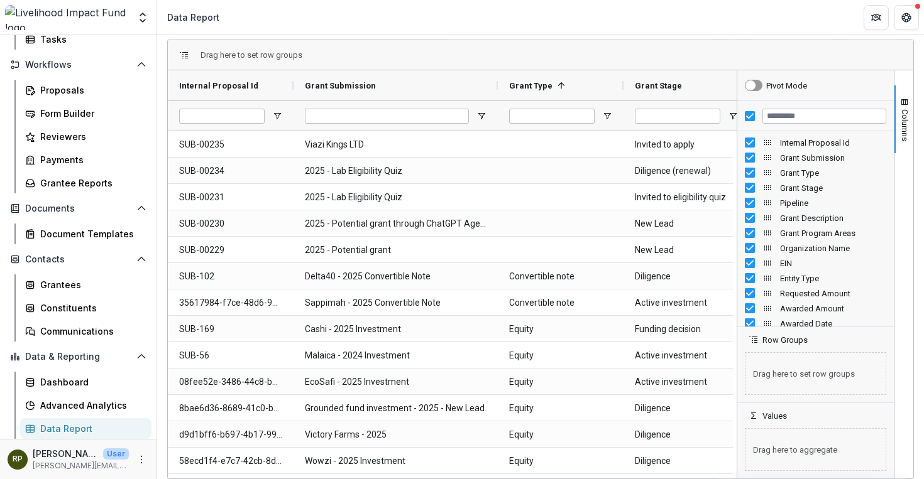
drag, startPoint x: 420, startPoint y: 83, endPoint x: 498, endPoint y: 101, distance: 80.6
click at [498, 101] on div at bounding box center [561, 116] width 126 height 30
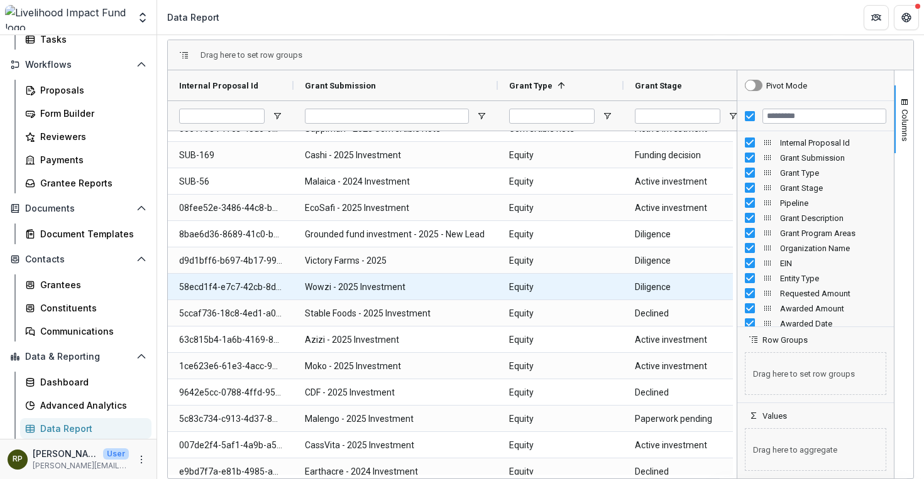
scroll to position [184, 0]
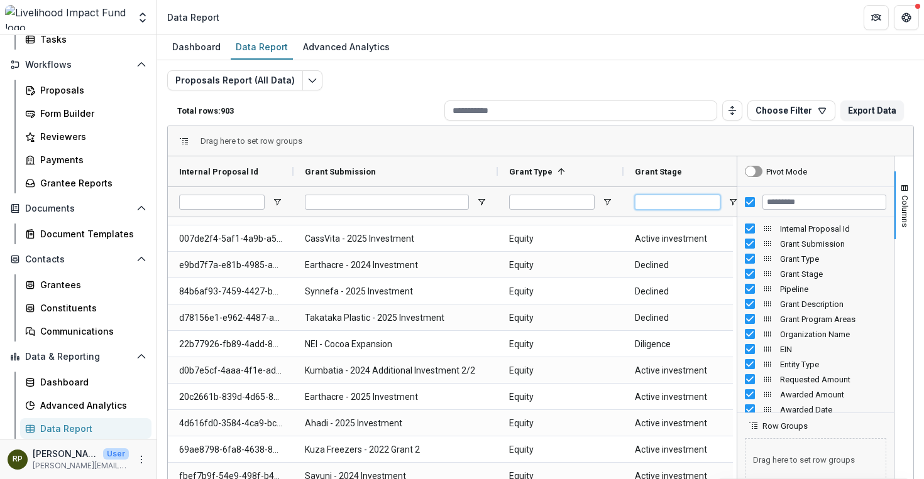
click at [679, 204] on input "Grant Stage Filter Input" at bounding box center [677, 202] width 85 height 15
click at [703, 167] on div "Grant Stage" at bounding box center [681, 172] width 93 height 24
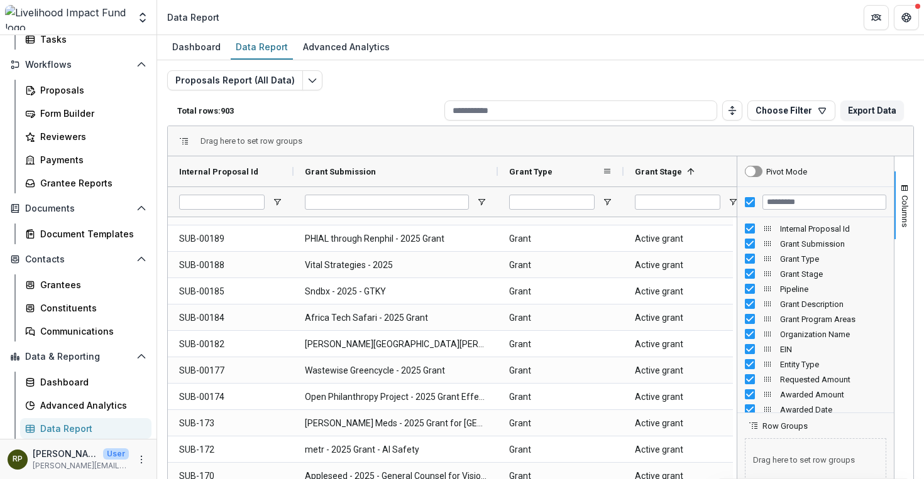
click at [555, 172] on div "Grant Type" at bounding box center [555, 172] width 93 height 24
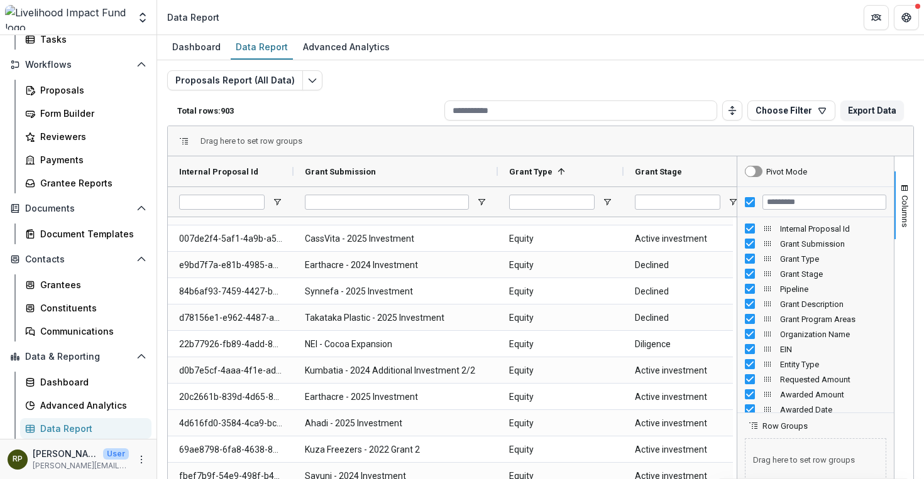
click at [735, 202] on div at bounding box center [736, 360] width 3 height 408
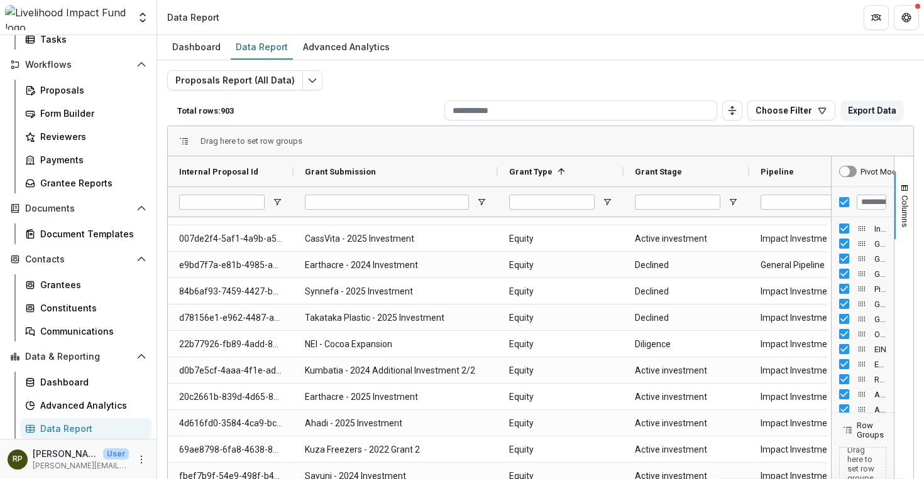
drag, startPoint x: 731, startPoint y: 185, endPoint x: 826, endPoint y: 177, distance: 94.6
click at [829, 177] on div at bounding box center [830, 360] width 3 height 408
click at [731, 199] on span "Open Filter Menu" at bounding box center [733, 202] width 10 height 10
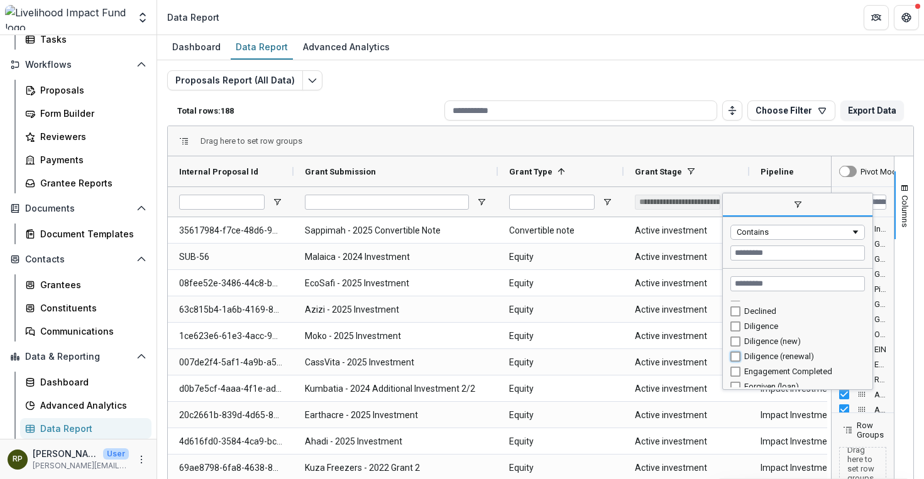
type input "**********"
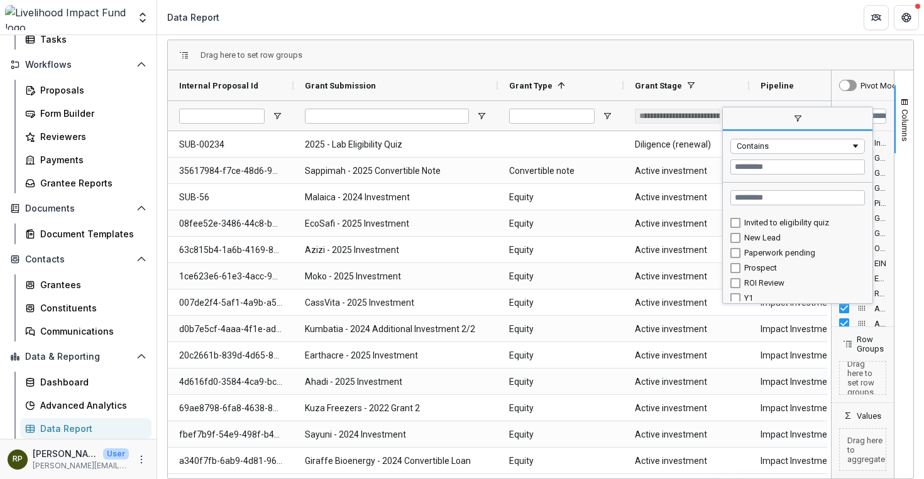
click at [440, 36] on div "Total rows: 217 Choose Filter Personal Filters Team Filters Temelio Filters No …" at bounding box center [540, 24] width 746 height 30
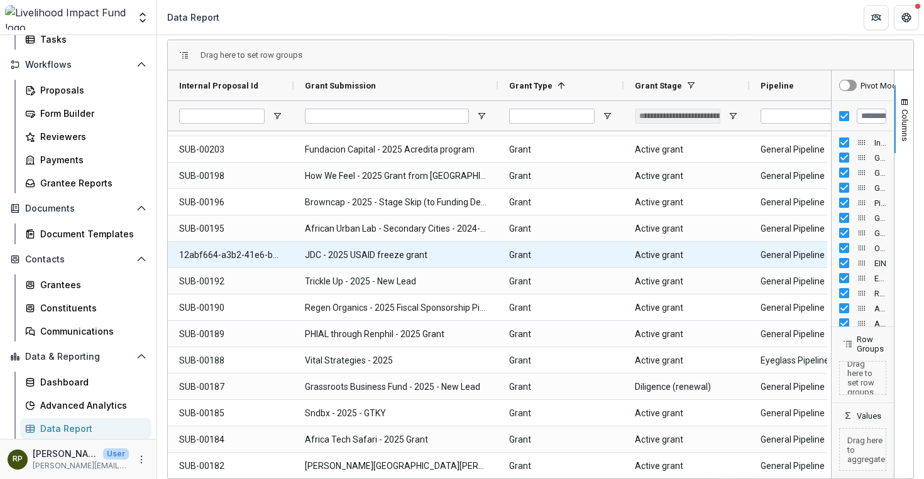
scroll to position [635, 0]
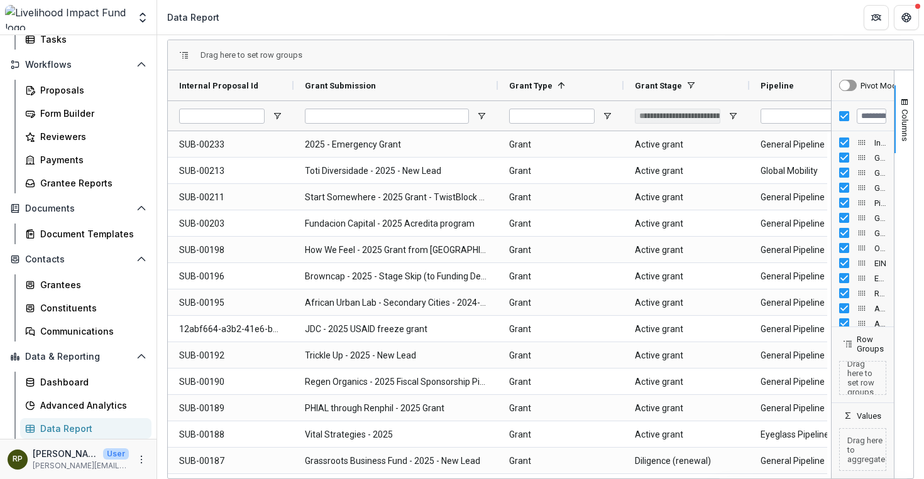
click at [801, 85] on div "Pipeline" at bounding box center [806, 86] width 93 height 24
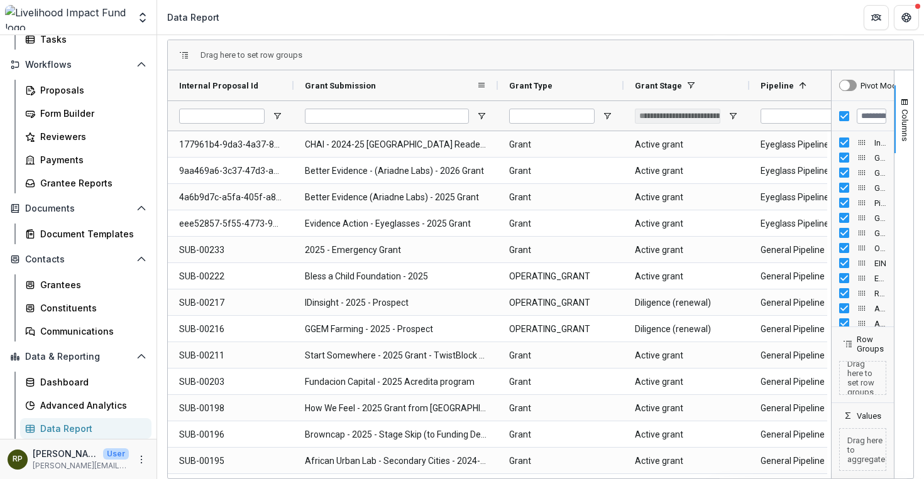
click at [444, 88] on div "Grant Submission" at bounding box center [391, 86] width 172 height 24
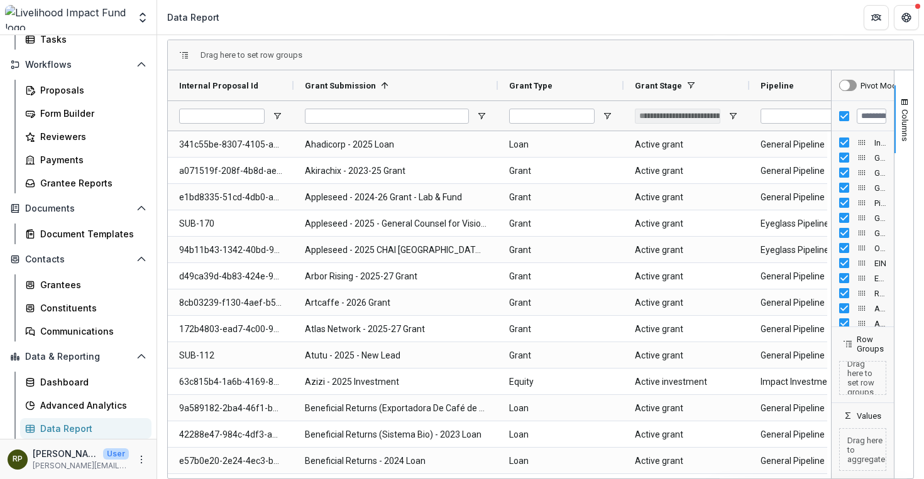
click at [773, 94] on div "Pipeline" at bounding box center [806, 86] width 93 height 24
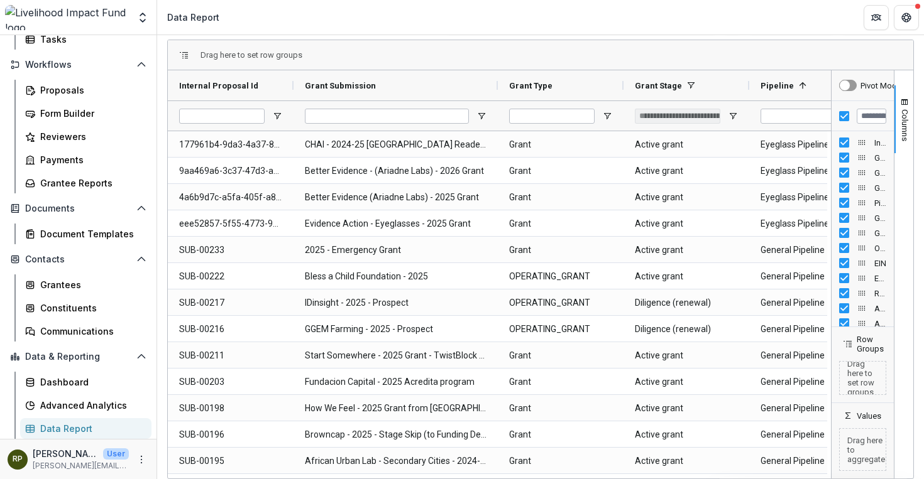
click at [610, 109] on div at bounding box center [561, 116] width 126 height 30
click at [609, 113] on span "Open Filter Menu" at bounding box center [607, 116] width 10 height 10
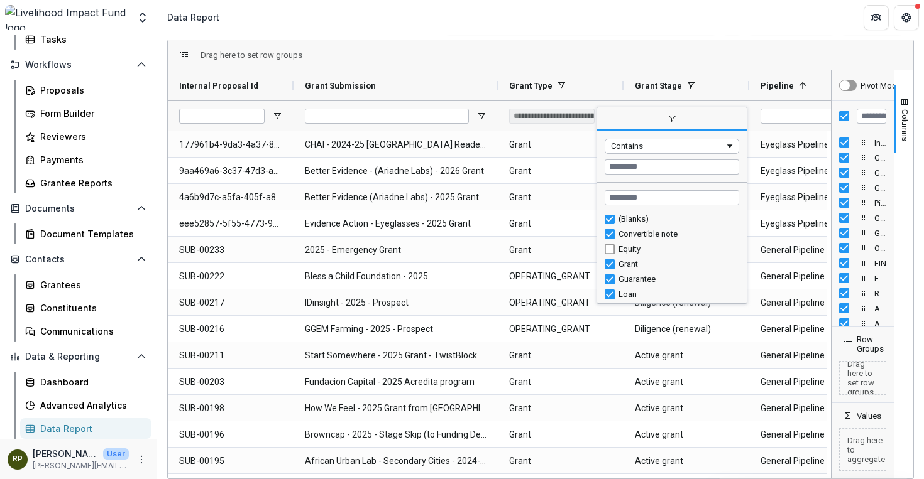
click at [609, 239] on div "Convertible note" at bounding box center [671, 234] width 134 height 15
type input "**********"
click at [578, 52] on div "Drag here to set row groups" at bounding box center [540, 55] width 745 height 30
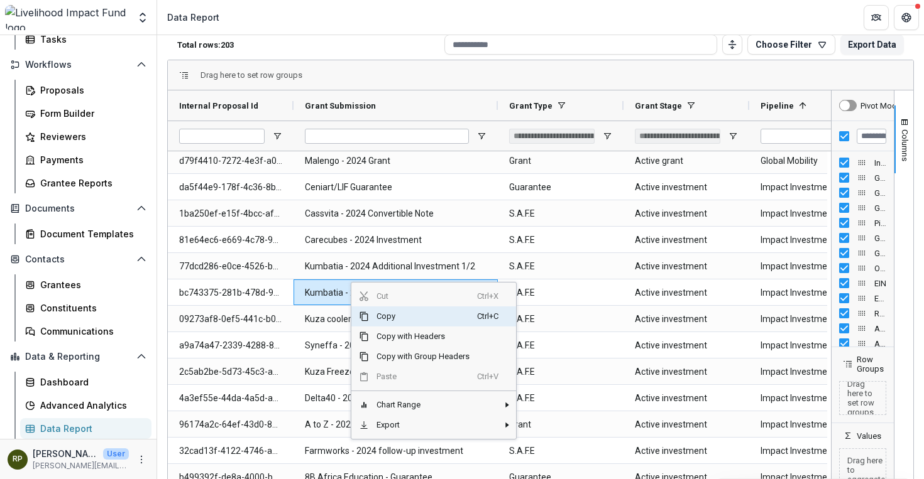
scroll to position [86, 0]
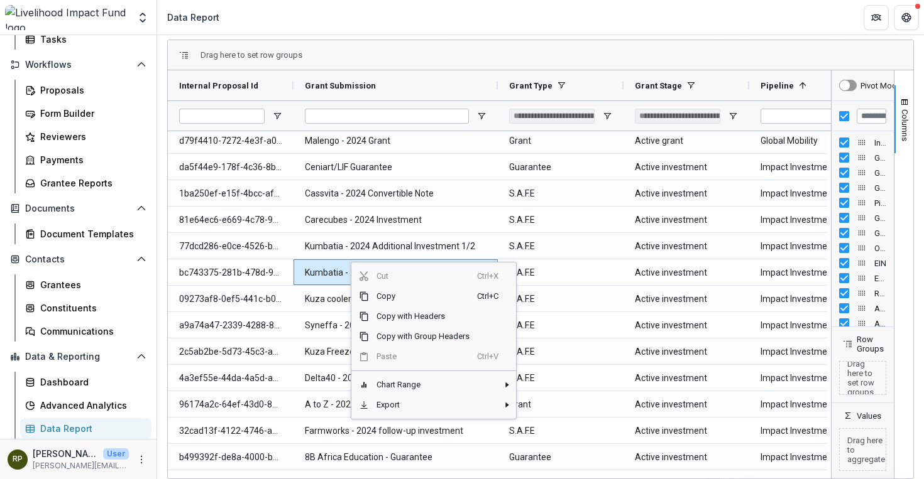
click at [432, 33] on header "Data Report" at bounding box center [540, 17] width 767 height 35
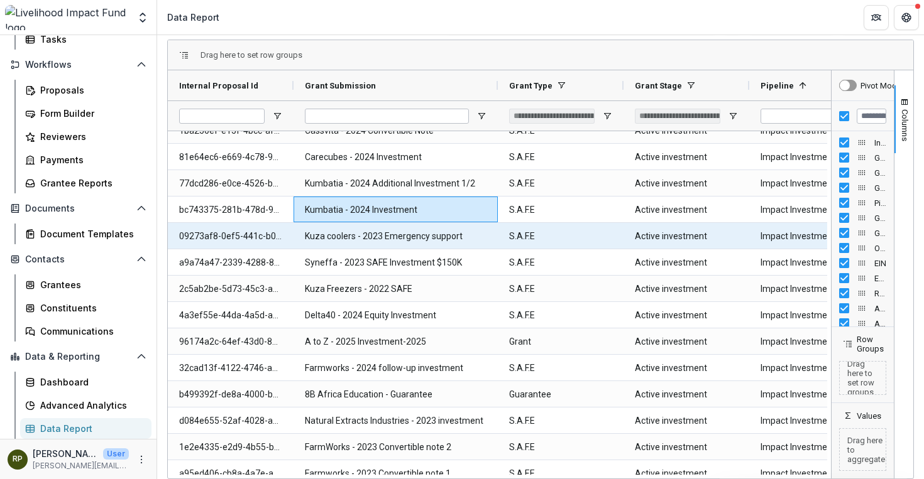
scroll to position [5014, 0]
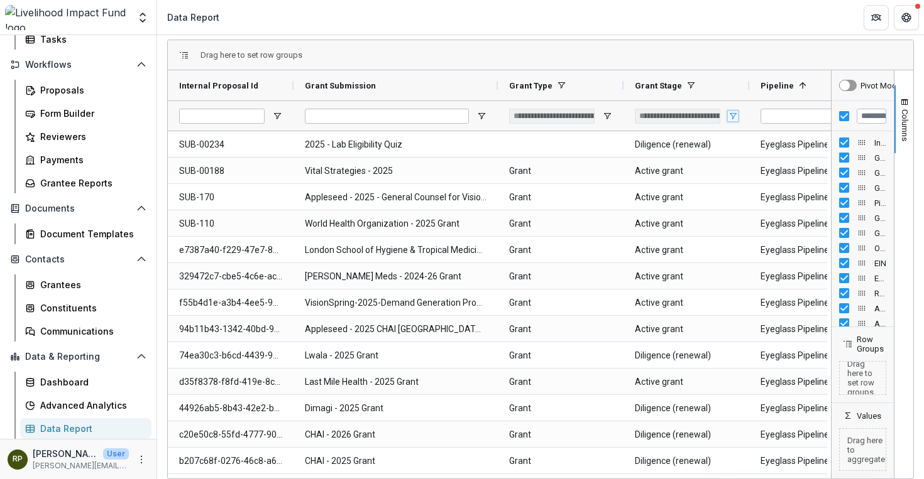
click at [730, 114] on span "Open Filter Menu" at bounding box center [733, 116] width 10 height 10
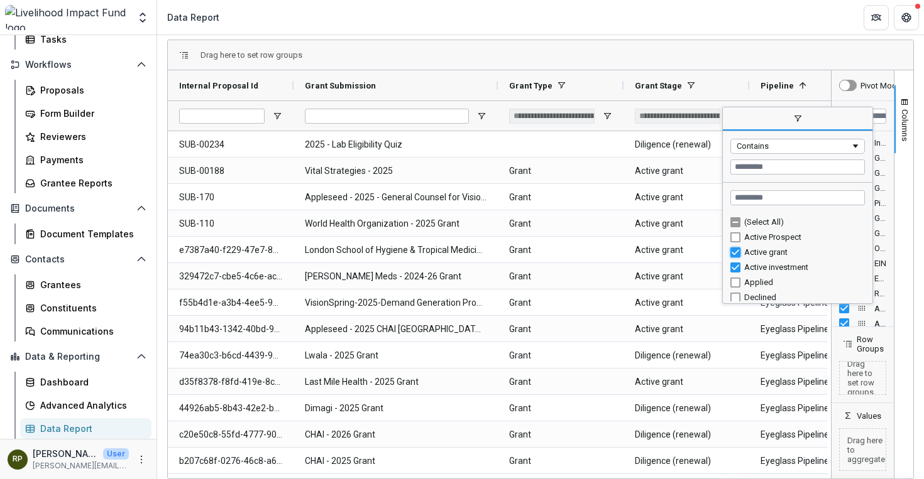
type input "**********"
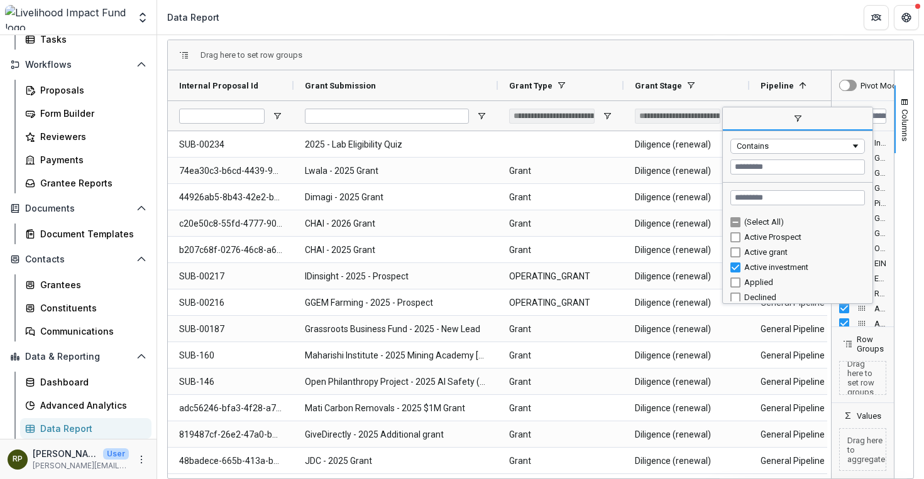
click at [738, 261] on div "Active investment" at bounding box center [797, 267] width 134 height 15
type input "**********"
type input "***"
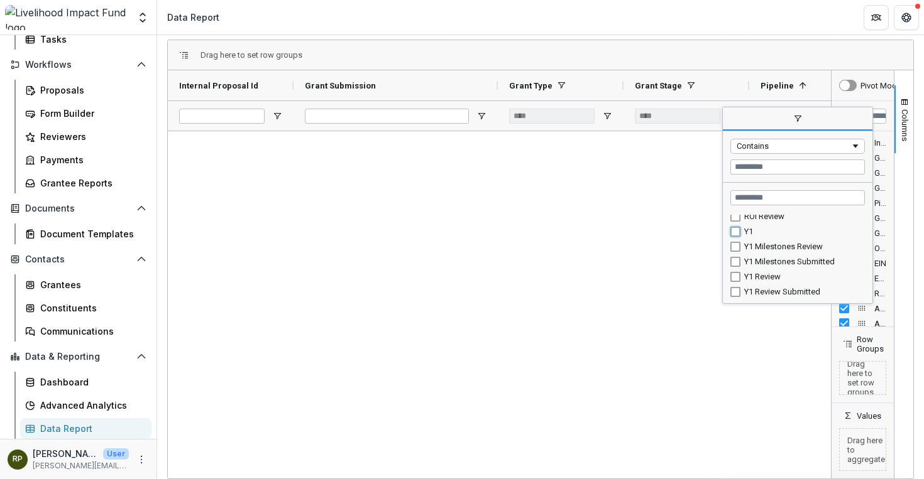
type input "******"
type input "**********"
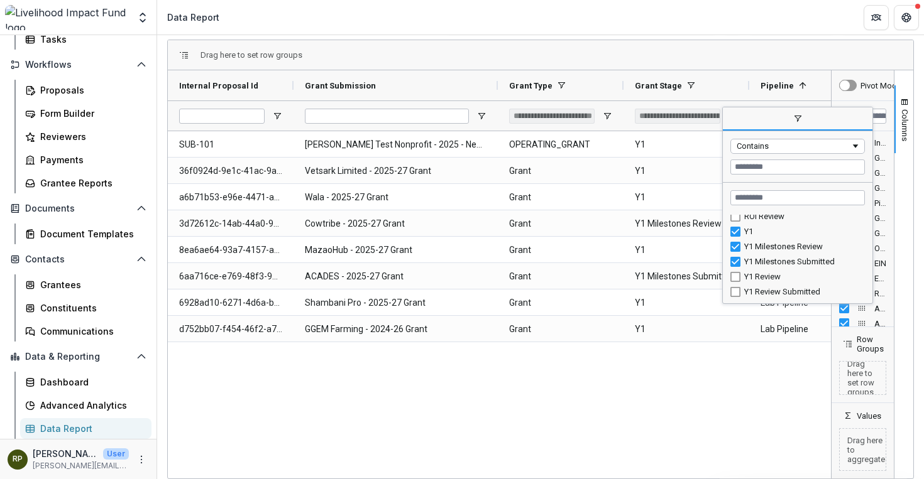
click at [737, 285] on div "Y1 Review Submitted" at bounding box center [797, 292] width 134 height 15
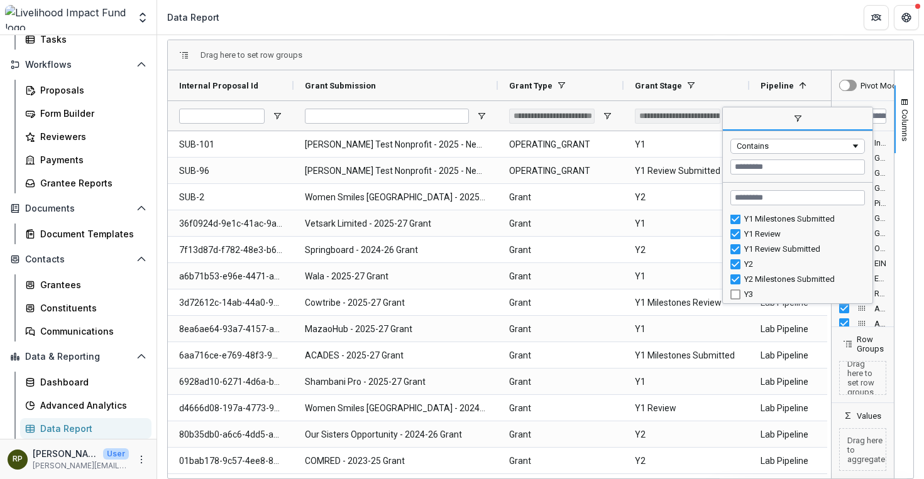
click at [738, 300] on div "Column Menu" at bounding box center [797, 301] width 143 height 3
type input "**********"
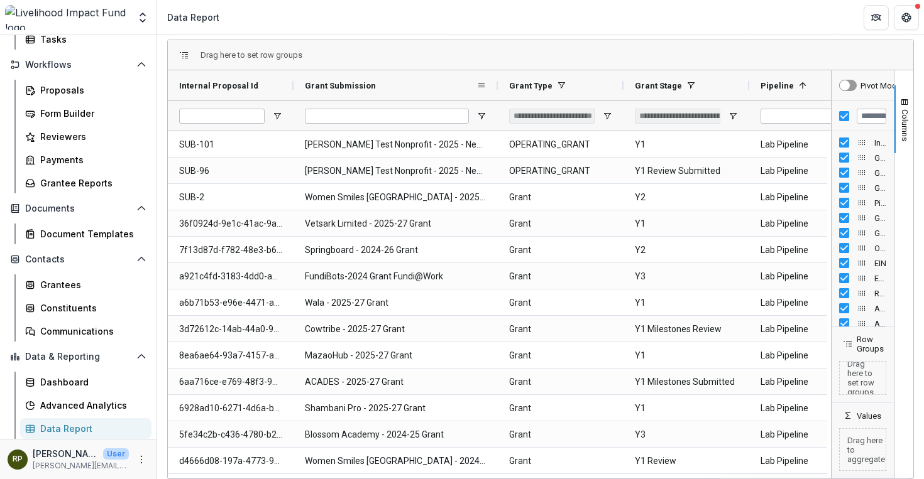
click at [415, 80] on div "Grant Submission" at bounding box center [391, 86] width 172 height 24
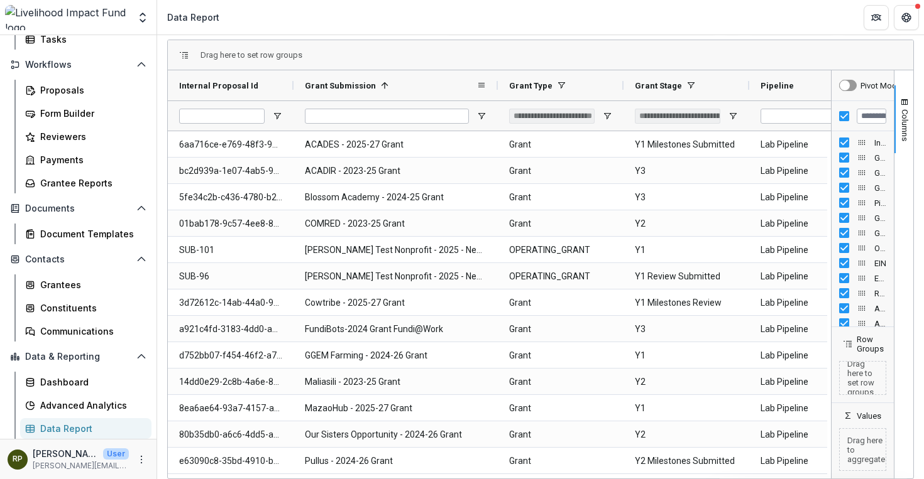
click at [415, 80] on div "Grant Submission 1" at bounding box center [391, 86] width 172 height 24
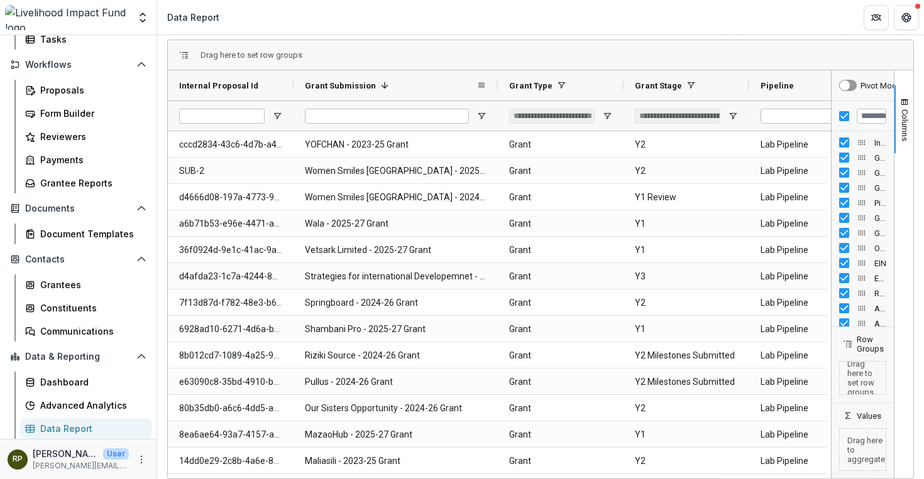
click at [407, 92] on div "Grant Submission 1" at bounding box center [391, 86] width 172 height 24
